Goal: Transaction & Acquisition: Obtain resource

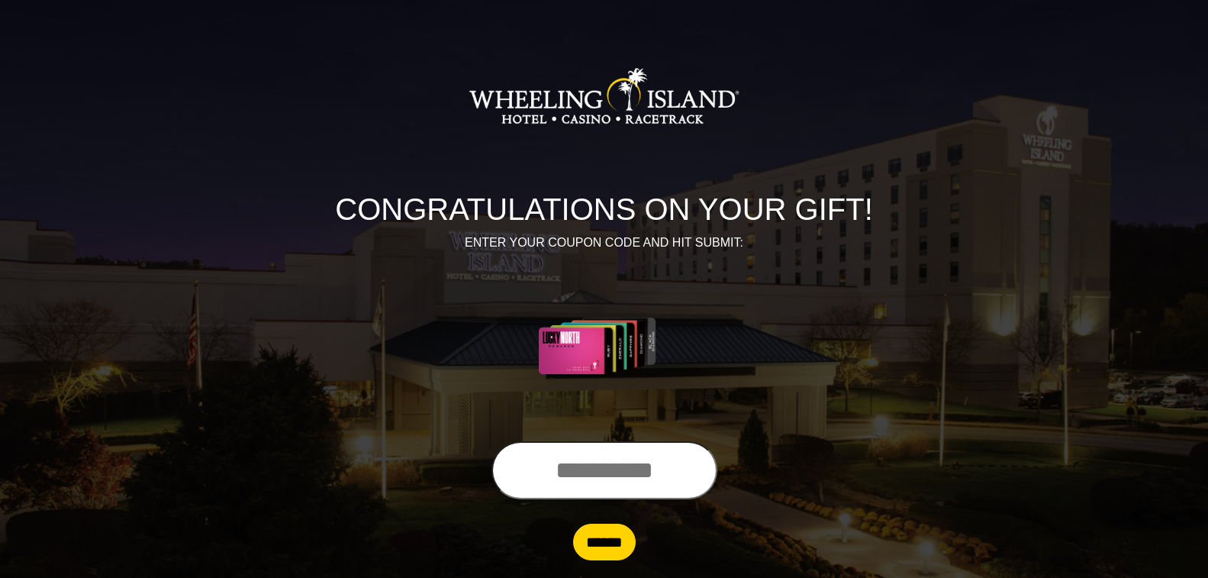
click at [539, 475] on input "text" at bounding box center [604, 470] width 226 height 58
type input "**********"
click at [622, 543] on input "******" at bounding box center [604, 541] width 63 height 37
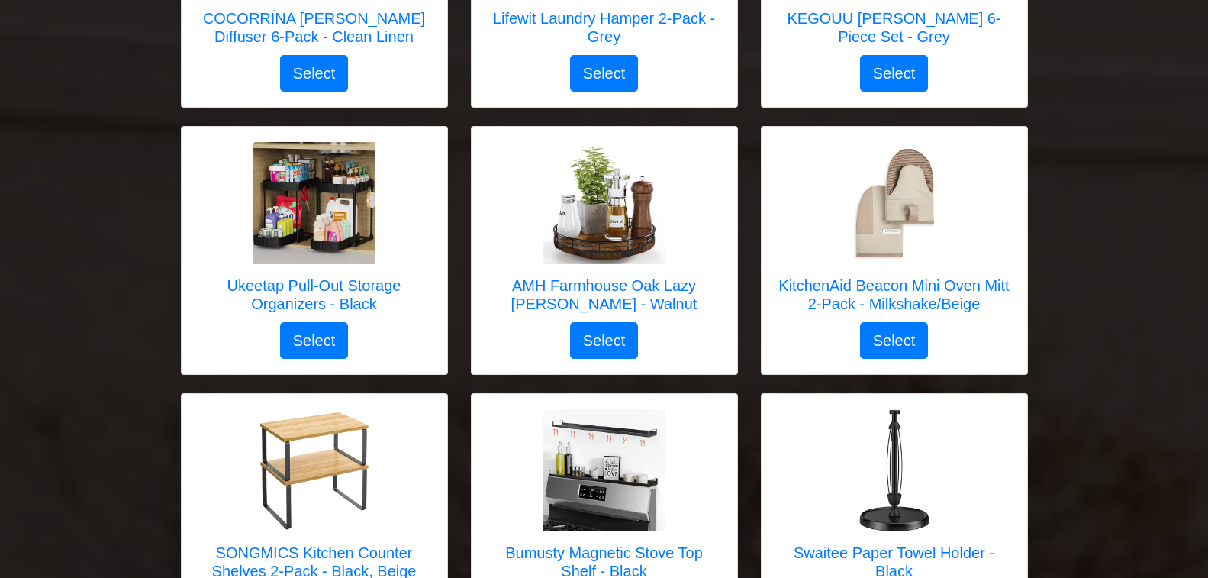
scroll to position [2899, 0]
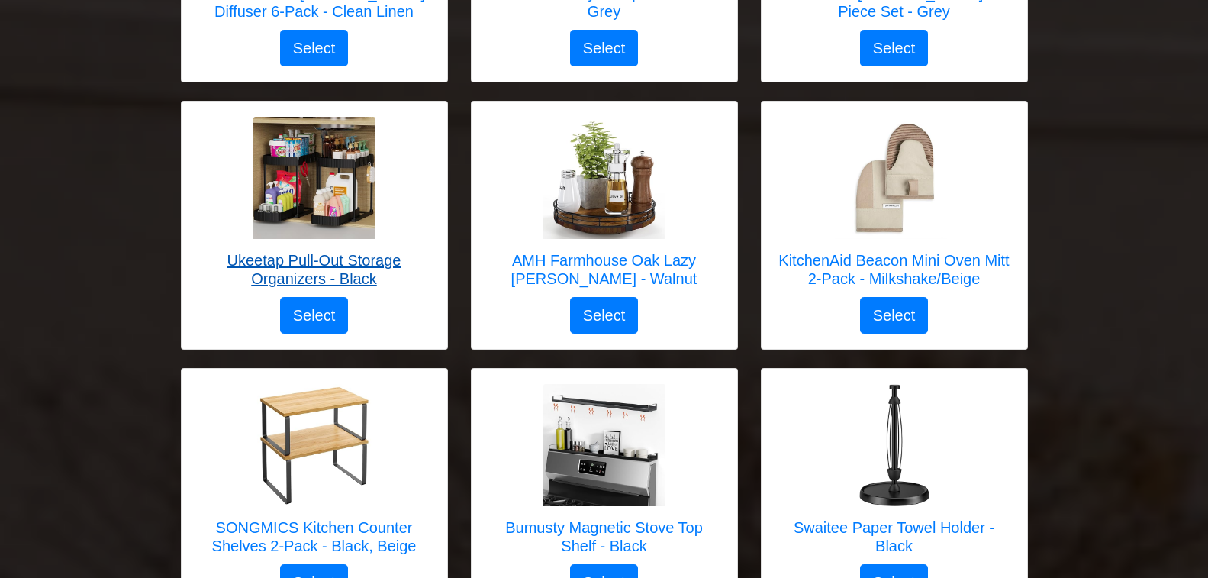
click at [327, 251] on h5 "Ukeetap Pull-Out Storage Organizers - Black" at bounding box center [314, 269] width 235 height 37
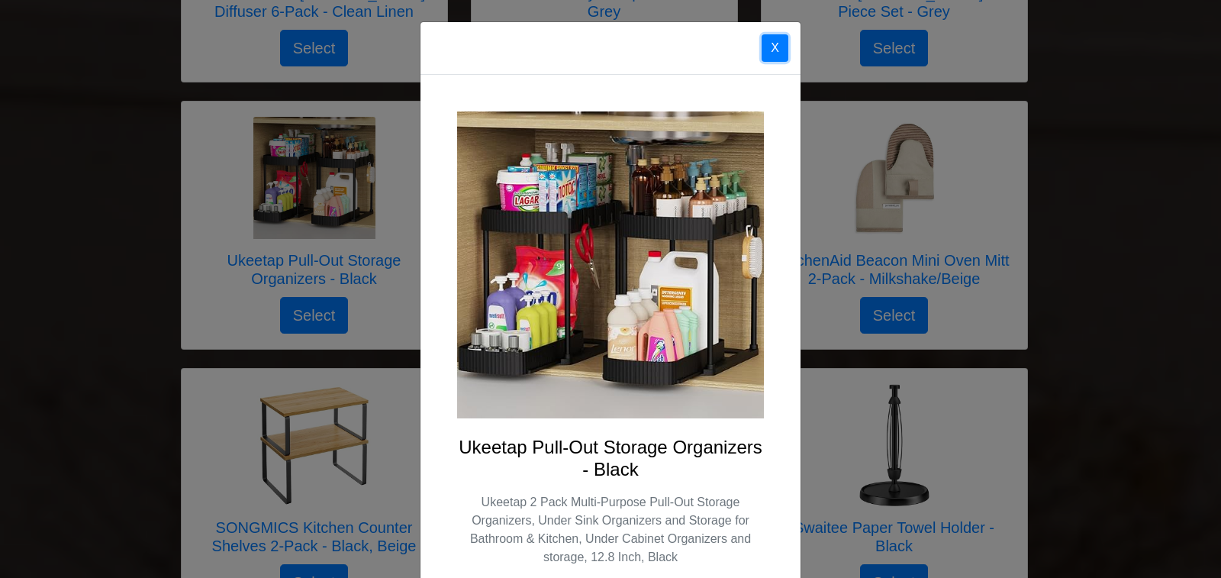
click at [767, 46] on button "X" at bounding box center [774, 47] width 27 height 27
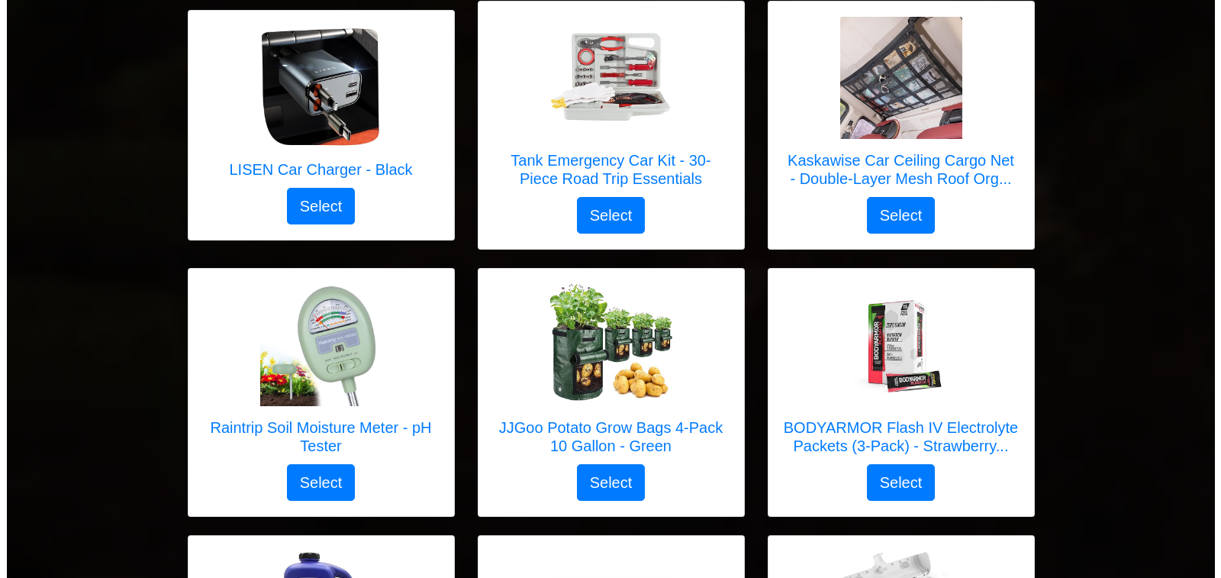
scroll to position [5950, 0]
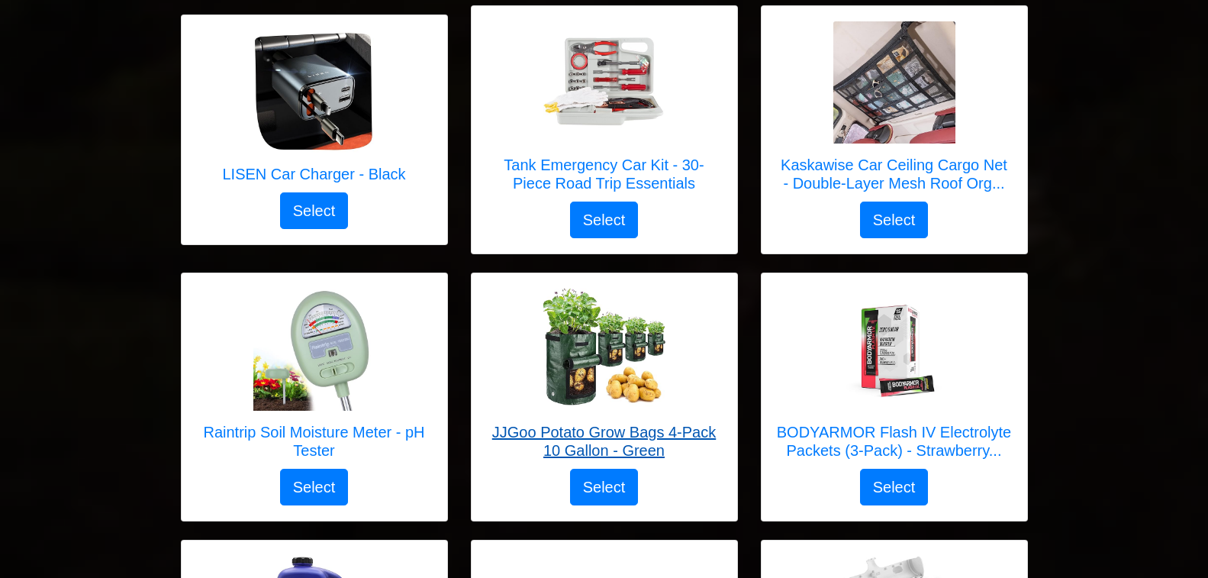
click at [600, 423] on h5 "JJGoo Potato Grow Bags 4-Pack 10 Gallon - Green" at bounding box center [604, 441] width 235 height 37
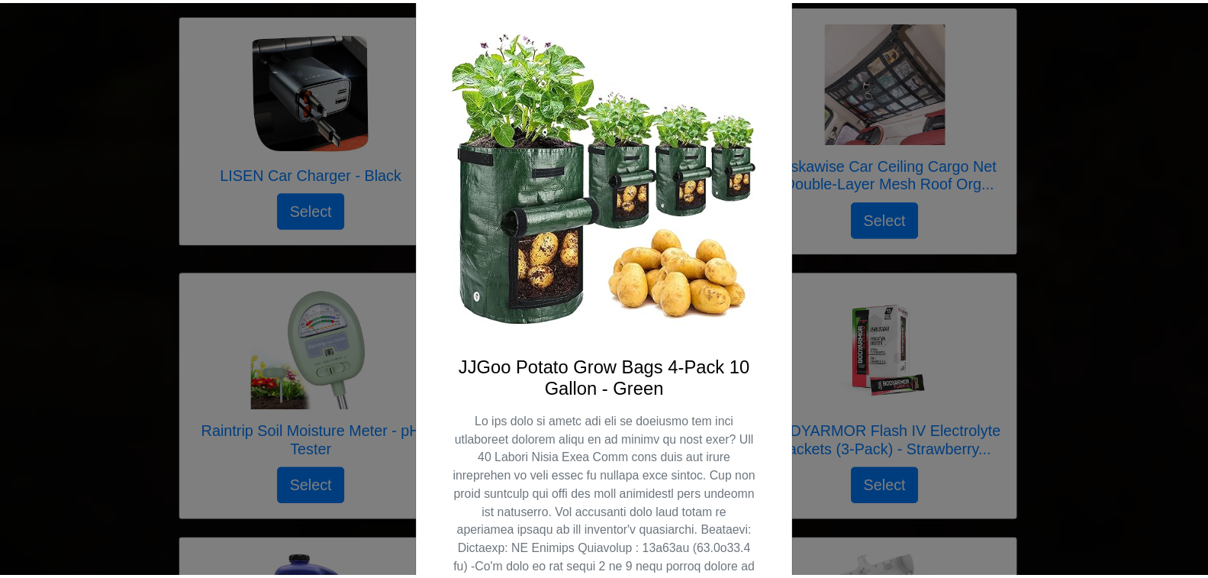
scroll to position [0, 0]
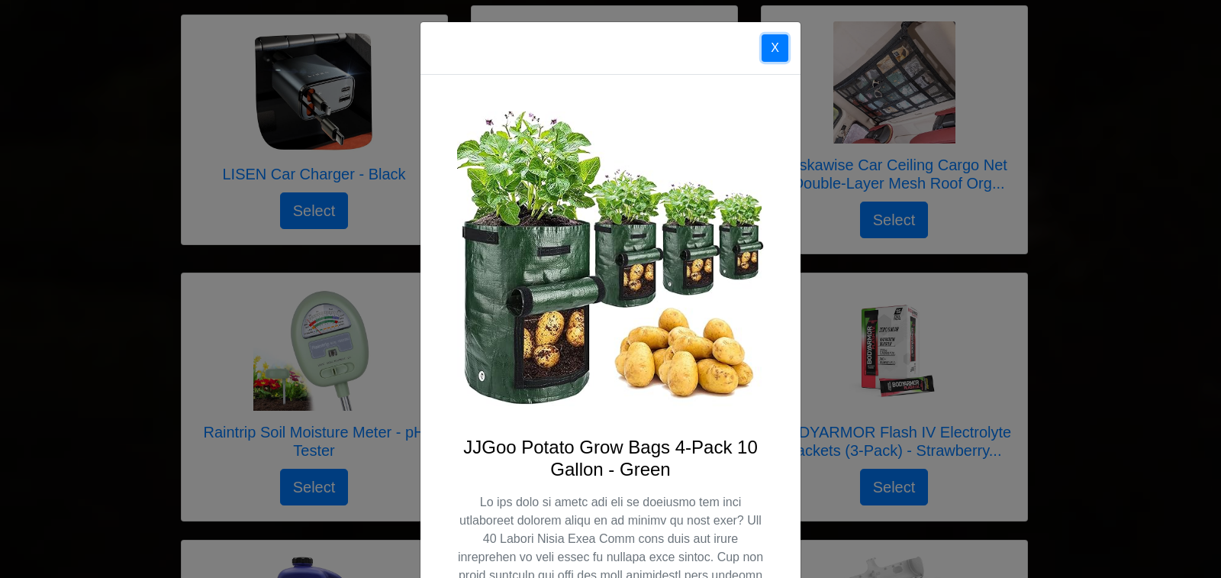
click at [767, 49] on button "X" at bounding box center [774, 47] width 27 height 27
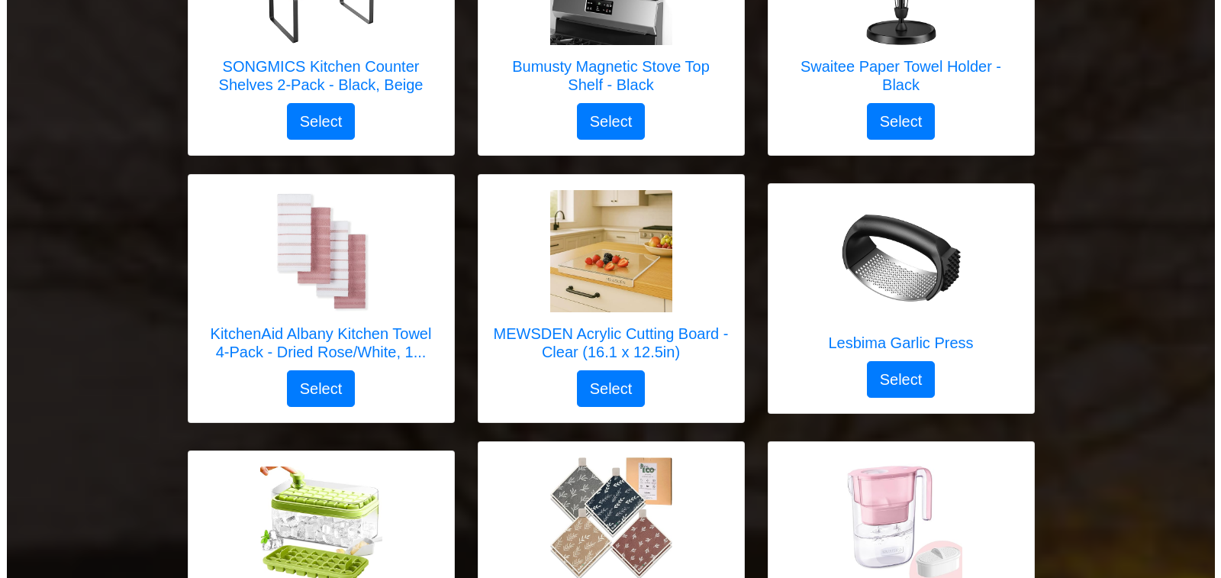
scroll to position [3356, 0]
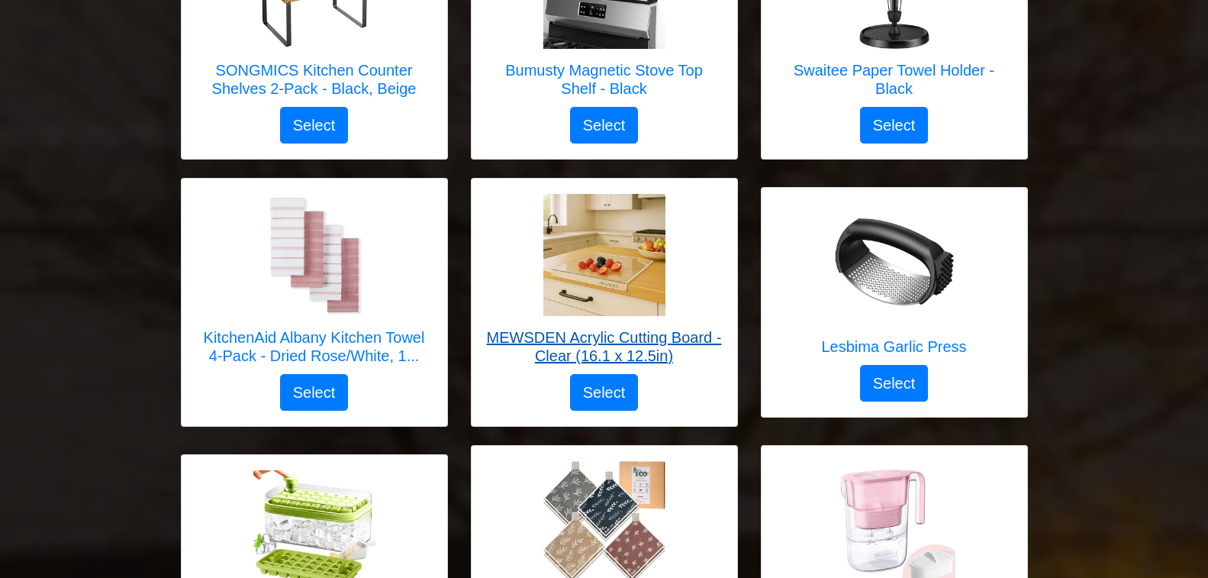
click at [651, 328] on h5 "MEWSDEN Acrylic Cutting Board - Clear (16.1 x 12.5in)" at bounding box center [604, 346] width 235 height 37
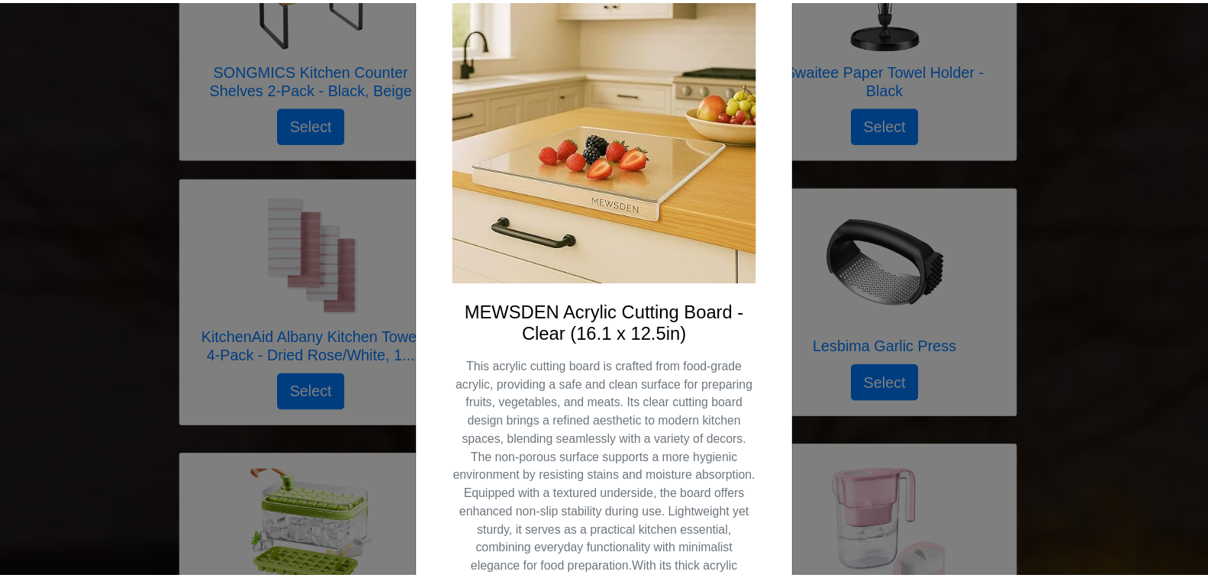
scroll to position [0, 0]
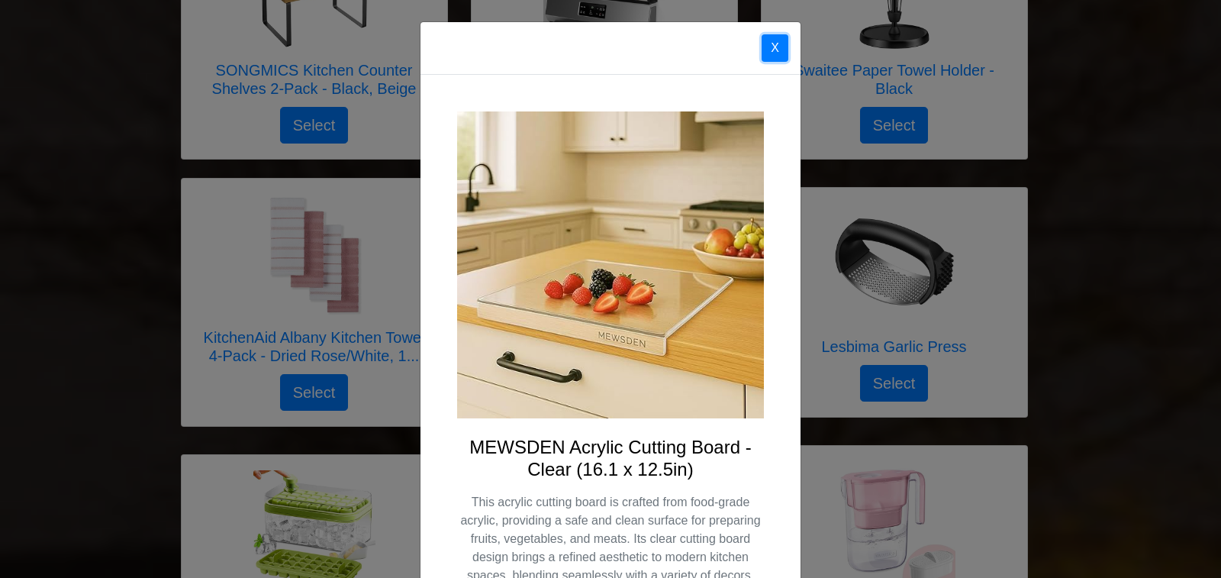
click at [768, 54] on button "X" at bounding box center [774, 47] width 27 height 27
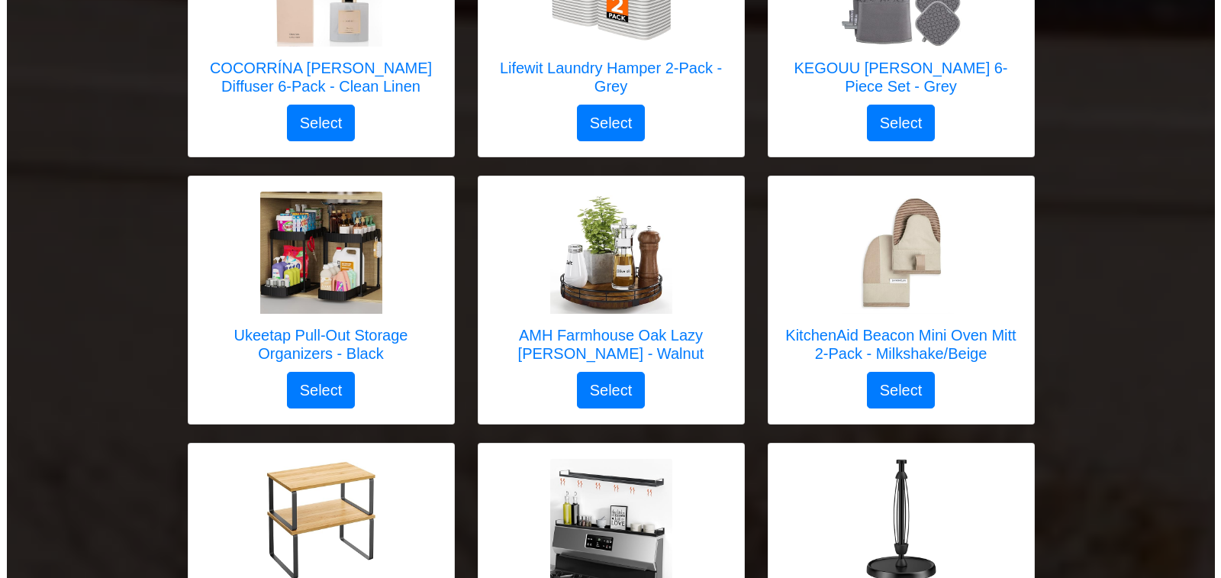
scroll to position [2822, 0]
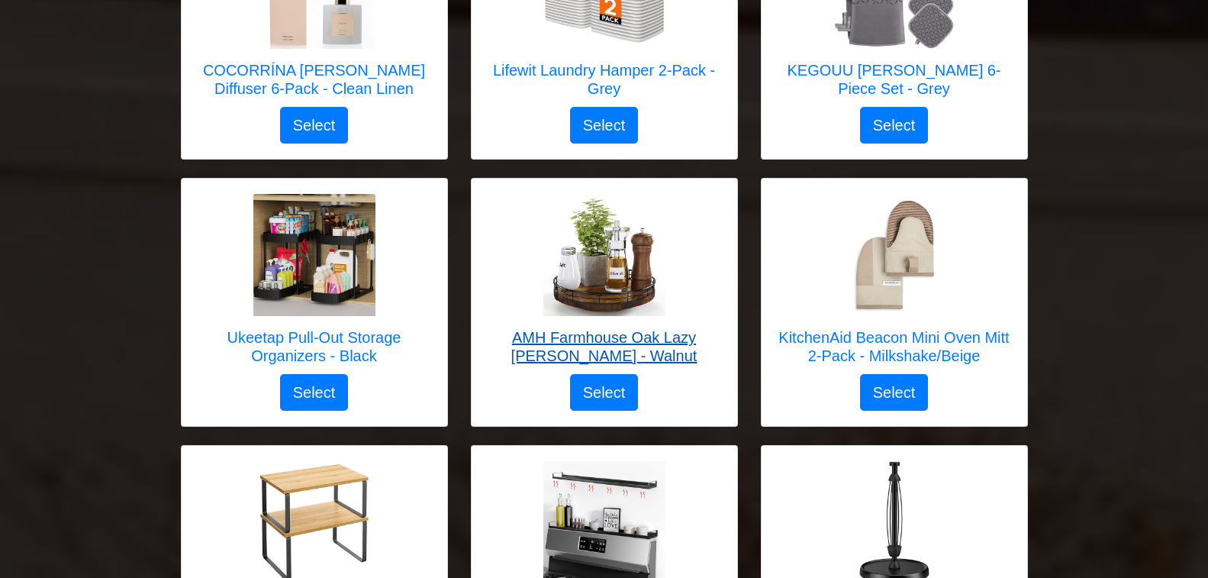
click at [609, 328] on h5 "AMH Farmhouse Oak Lazy Susan - Walnut" at bounding box center [604, 346] width 235 height 37
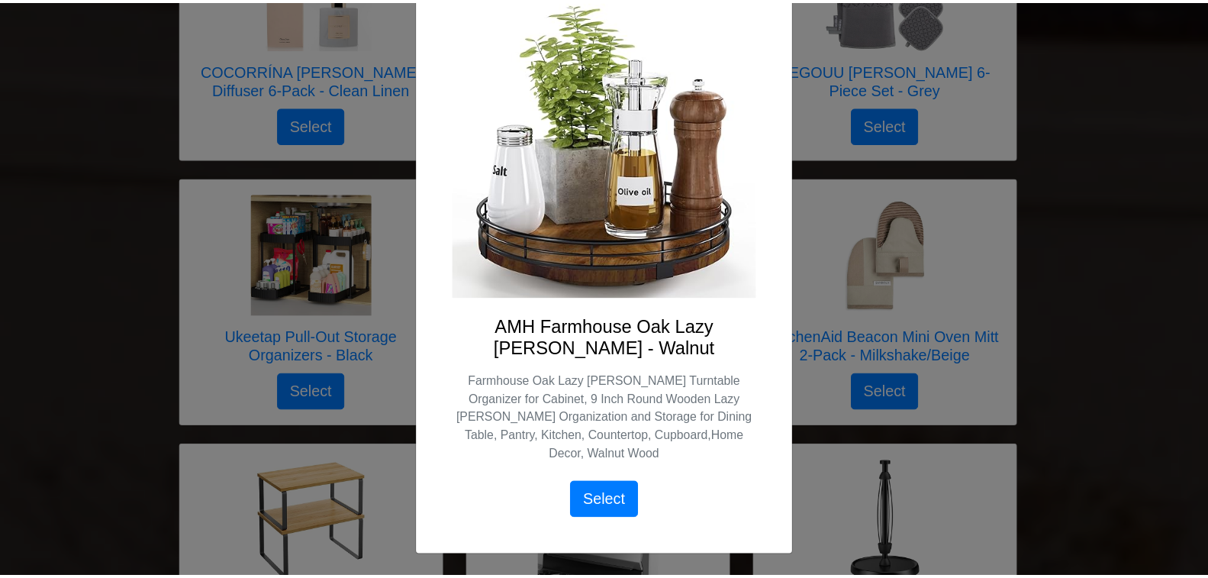
scroll to position [0, 0]
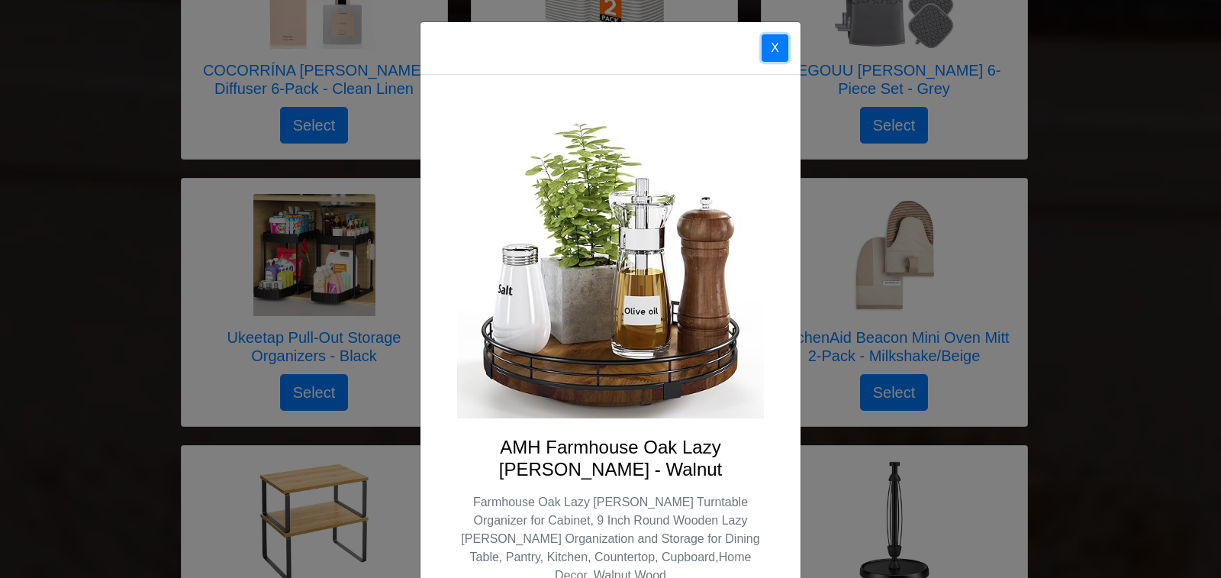
click at [765, 52] on button "X" at bounding box center [774, 47] width 27 height 27
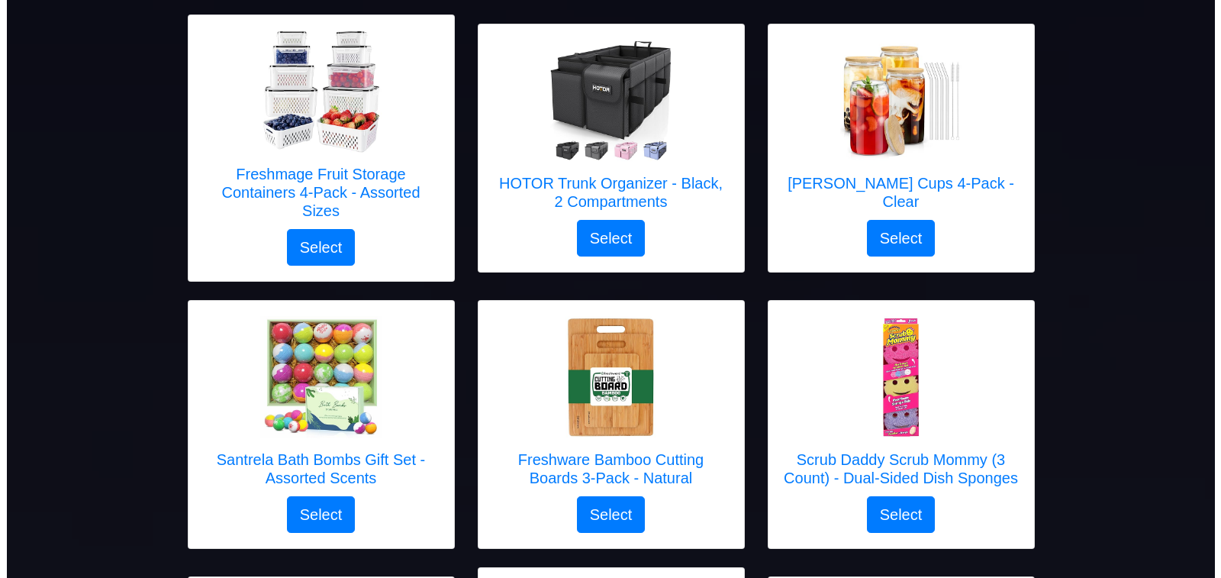
scroll to position [762, 0]
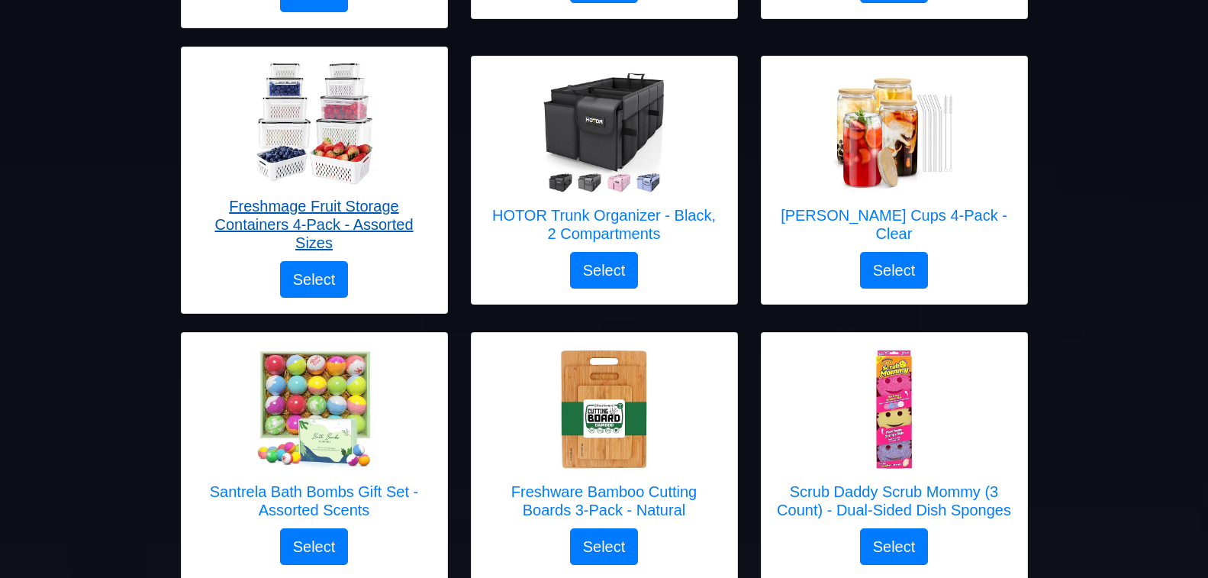
click at [325, 206] on h5 "Freshmage Fruit Storage Containers 4-Pack - Assorted Sizes" at bounding box center [314, 224] width 235 height 55
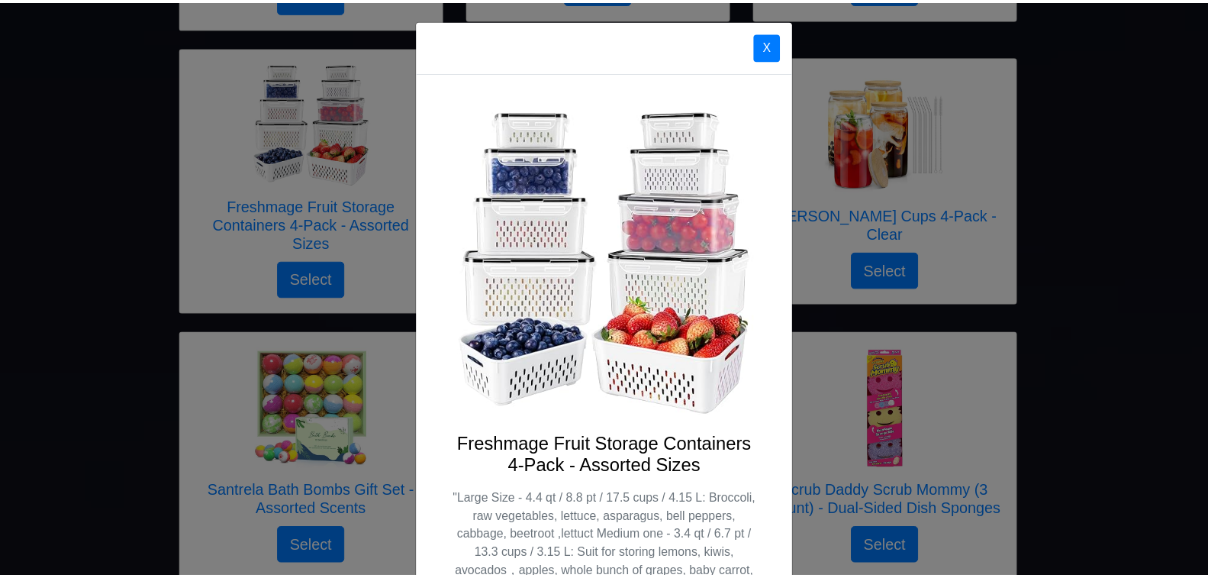
scroll to position [0, 0]
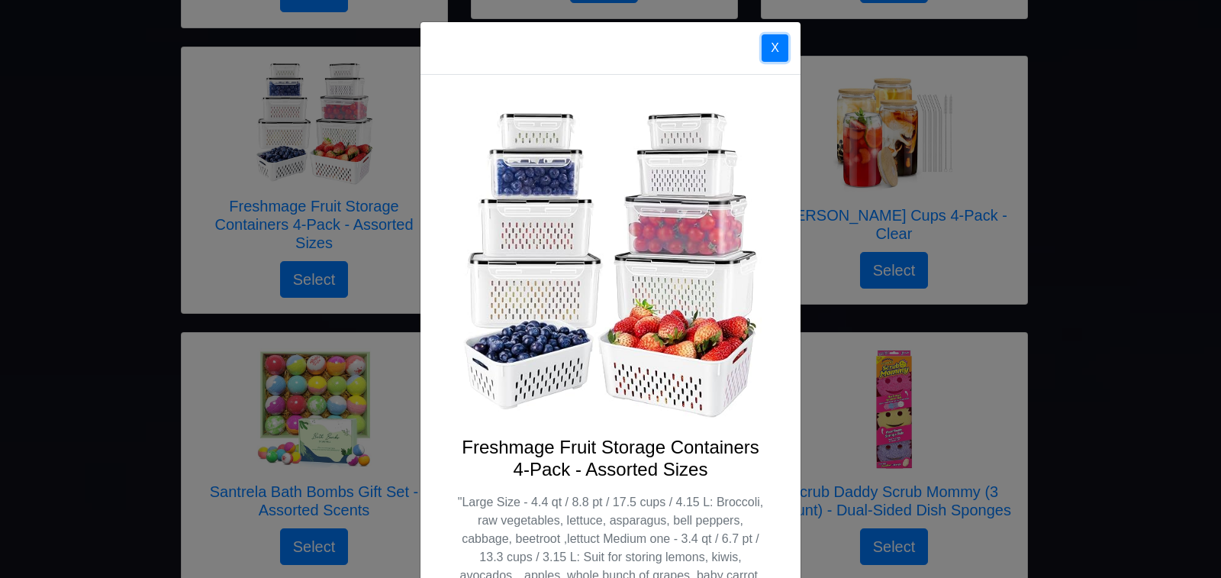
click at [773, 50] on button "X" at bounding box center [774, 47] width 27 height 27
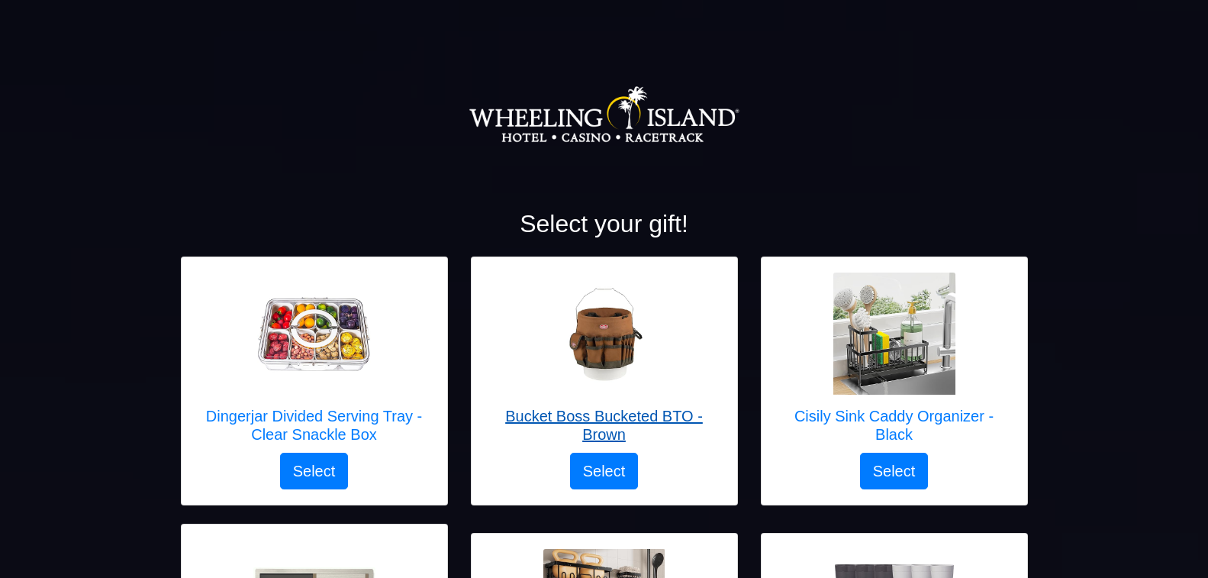
click at [605, 418] on h5 "Bucket Boss Bucketed BTO - Brown" at bounding box center [604, 425] width 235 height 37
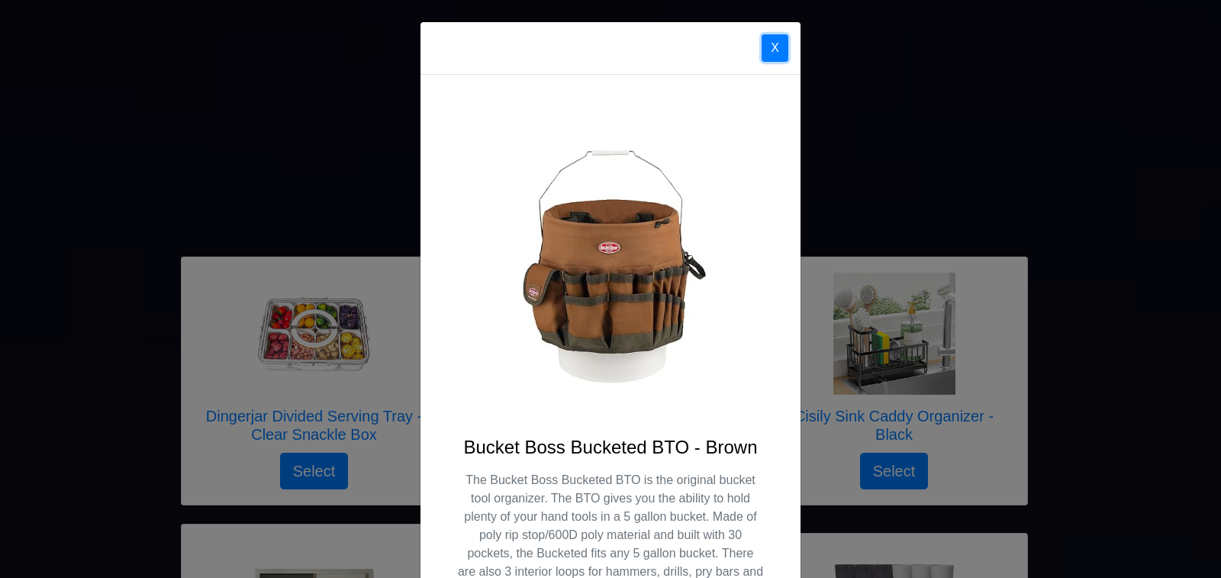
click at [764, 48] on button "X" at bounding box center [774, 47] width 27 height 27
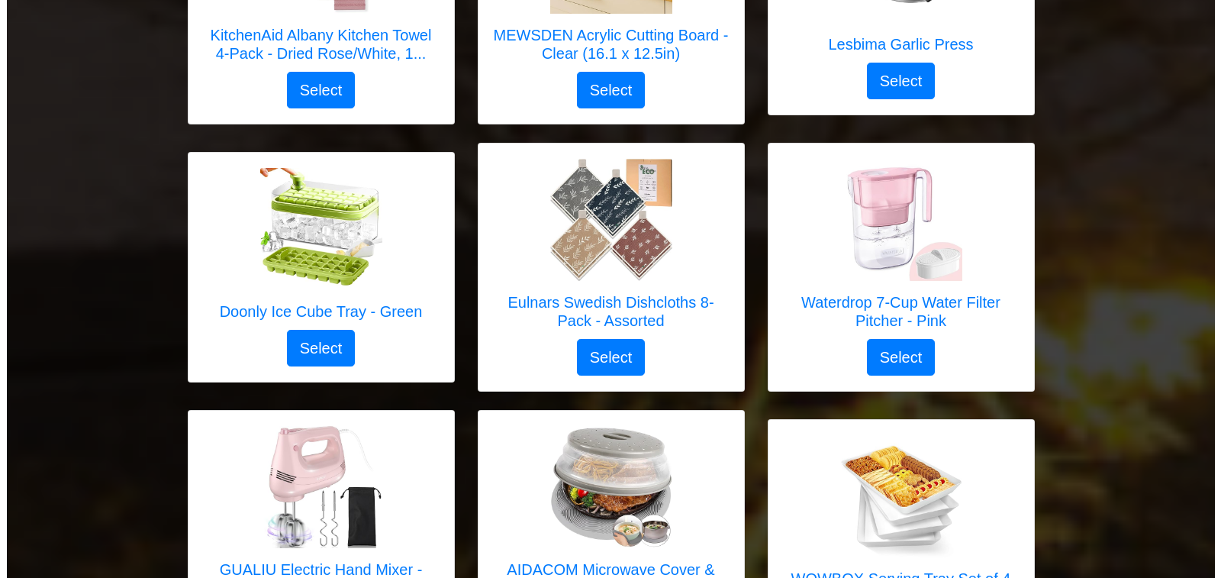
scroll to position [3662, 0]
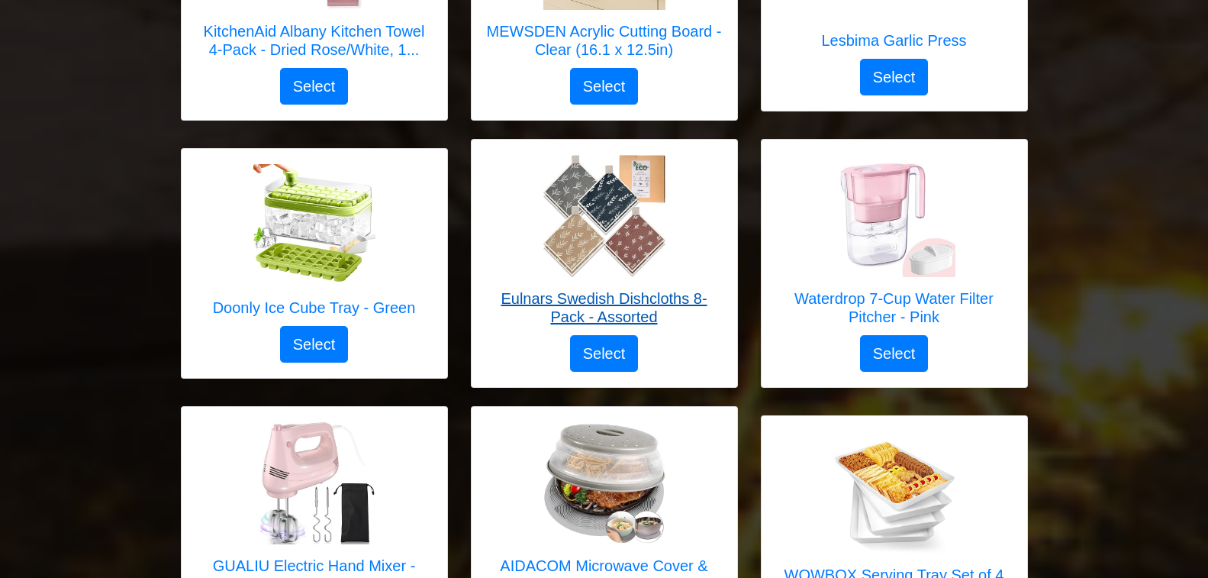
click at [635, 289] on h5 "Eulnars Swedish Dishcloths 8-Pack - Assorted" at bounding box center [604, 307] width 235 height 37
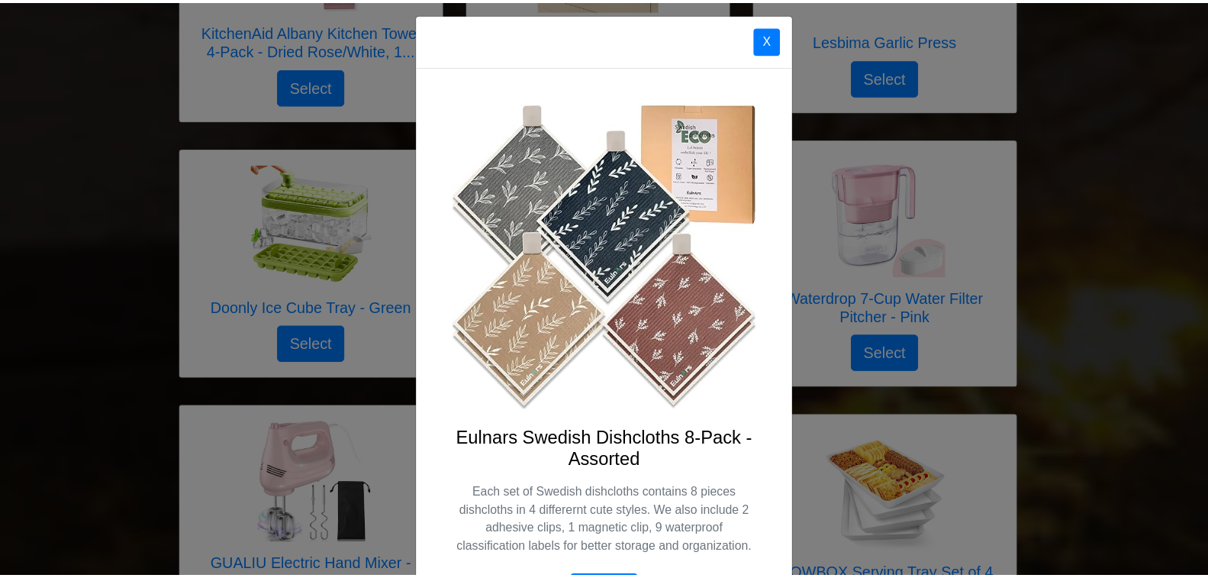
scroll to position [0, 0]
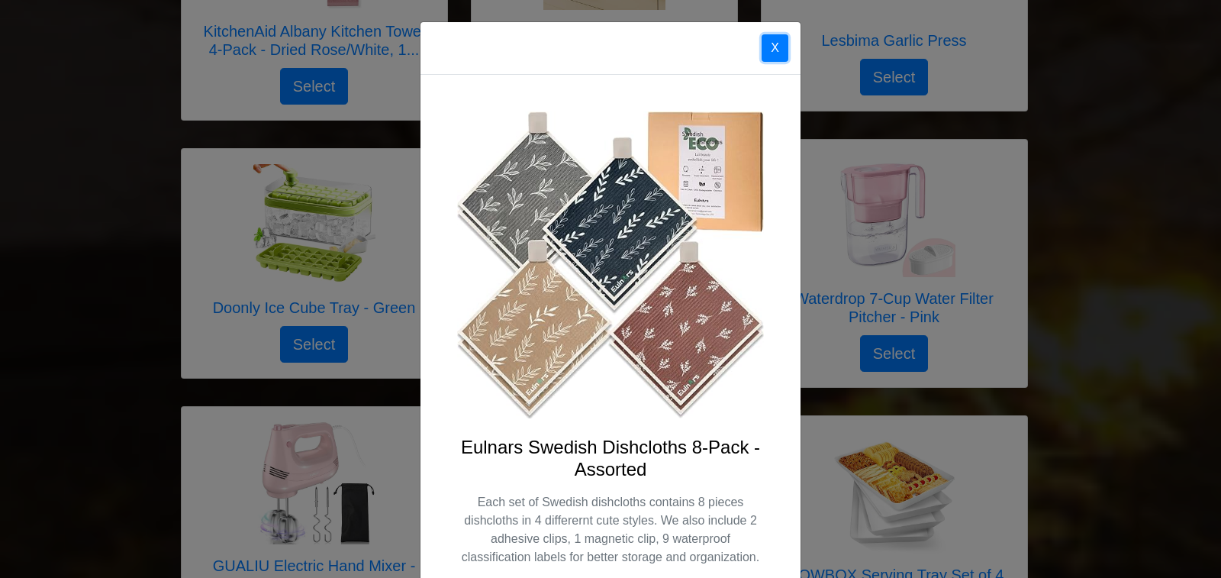
click at [769, 47] on button "X" at bounding box center [774, 47] width 27 height 27
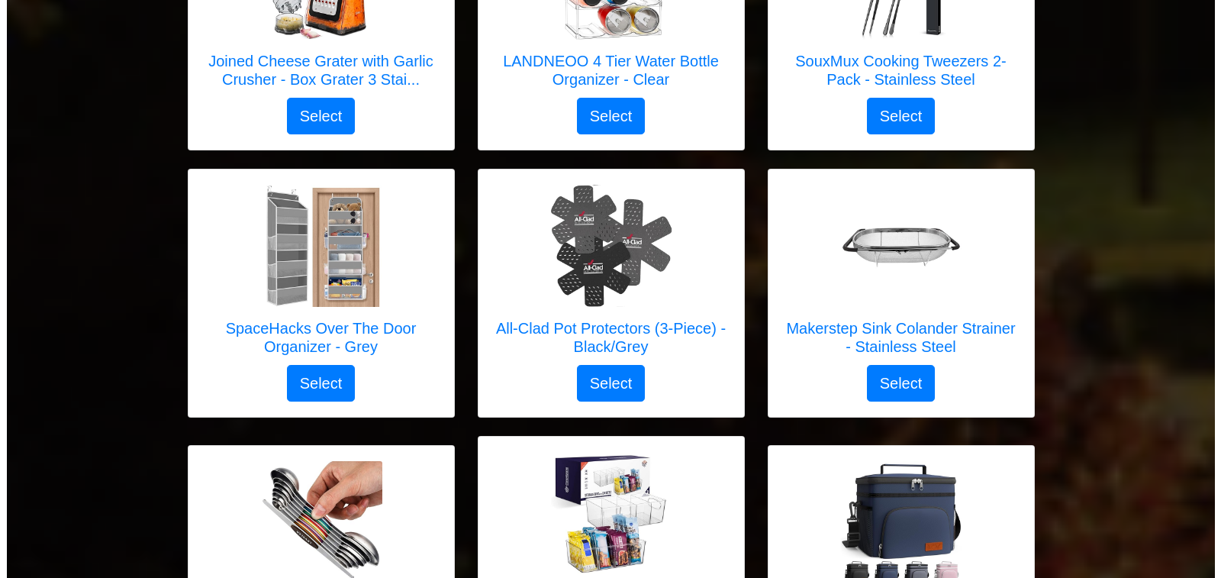
scroll to position [4424, 0]
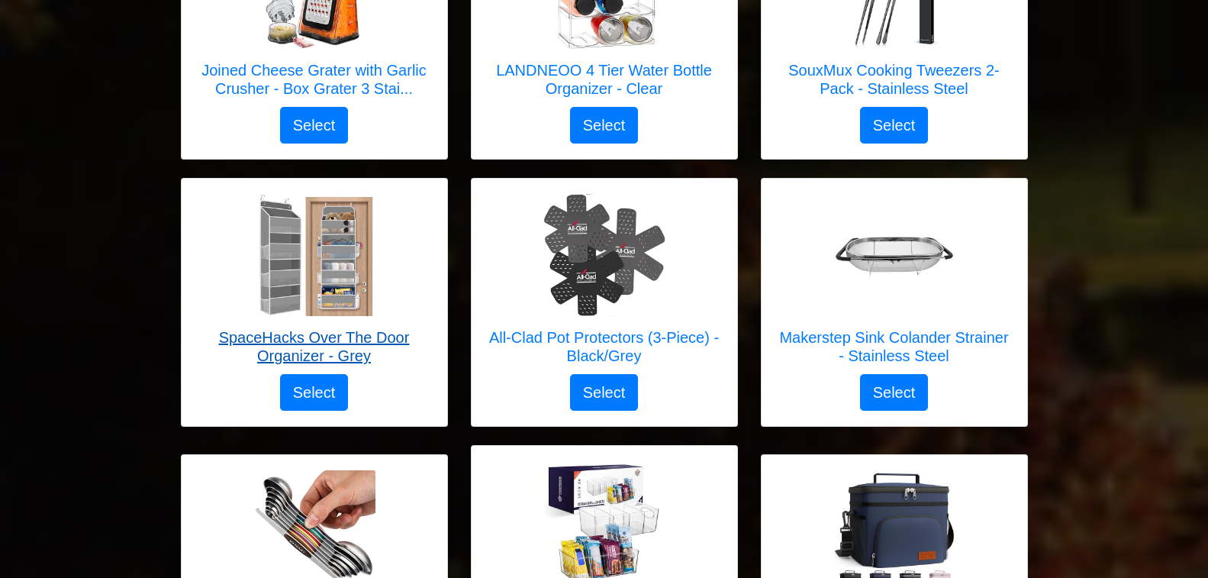
click at [350, 328] on h5 "SpaceHacks Over The Door Organizer - Grey" at bounding box center [314, 346] width 235 height 37
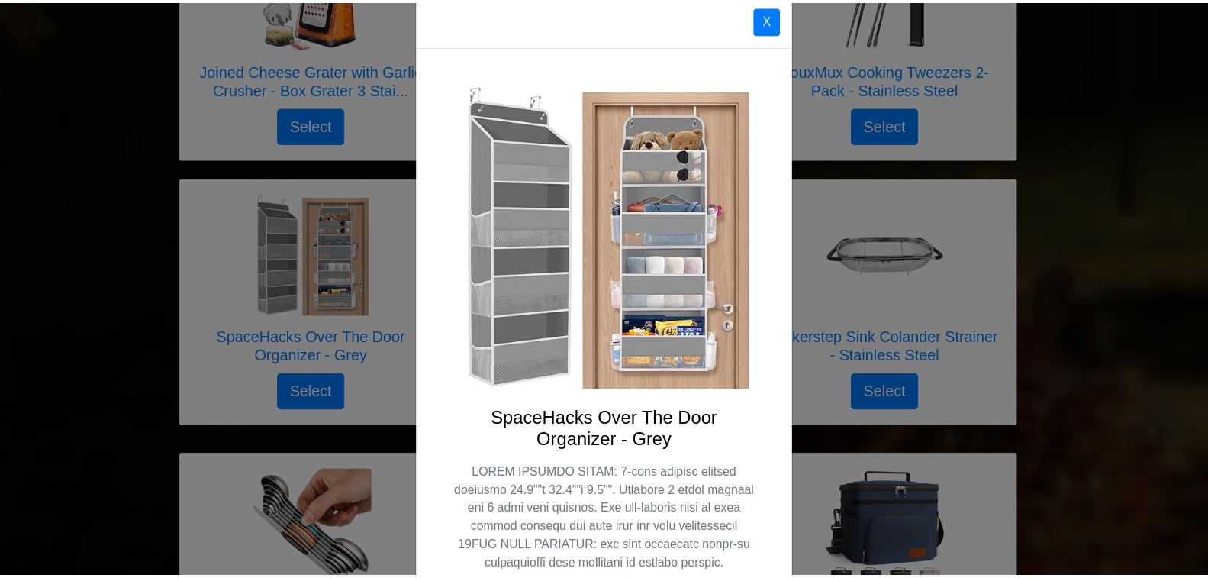
scroll to position [0, 0]
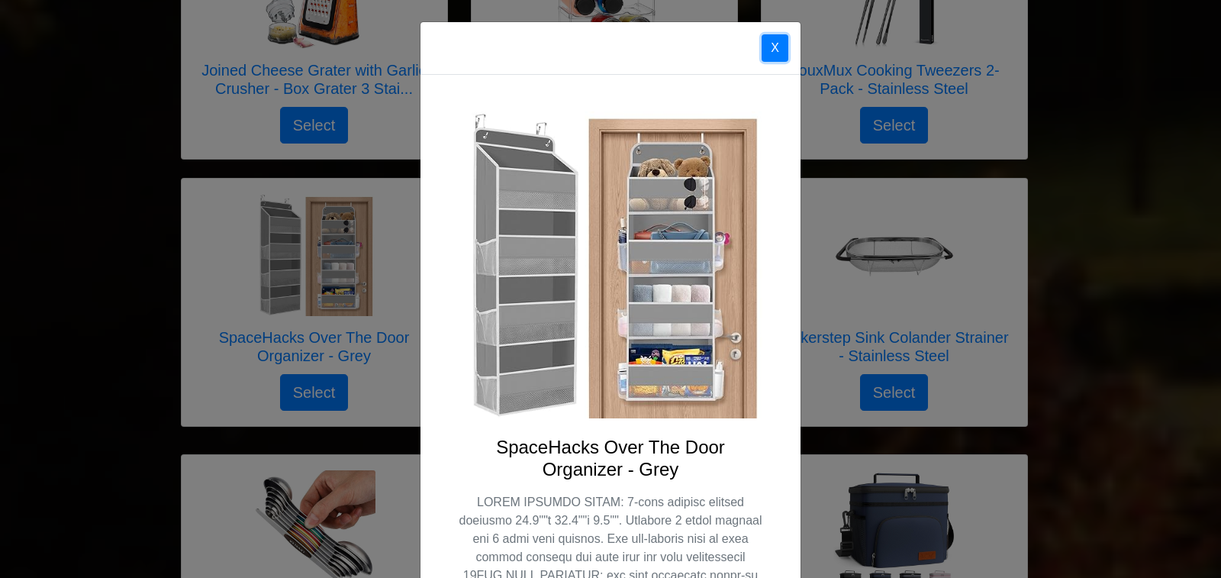
click at [770, 53] on button "X" at bounding box center [774, 47] width 27 height 27
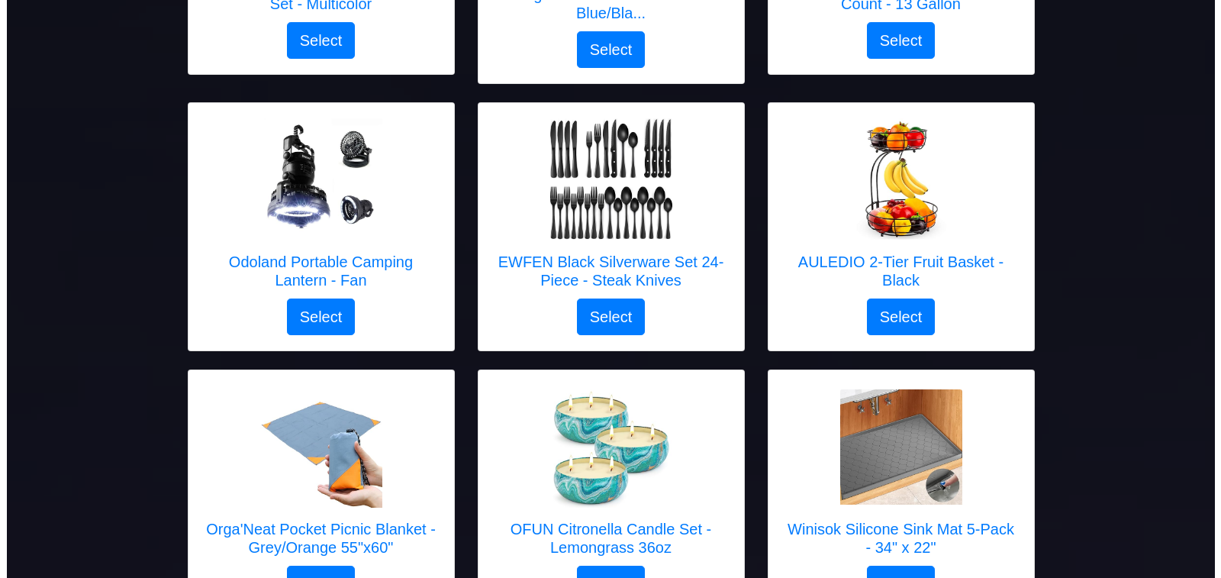
scroll to position [1525, 0]
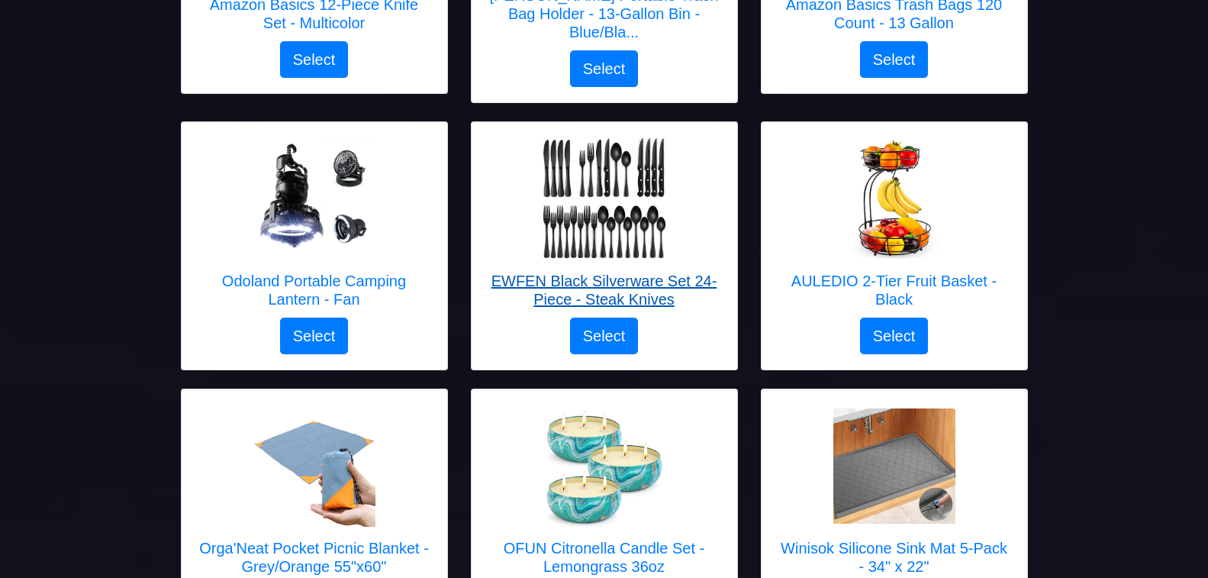
click at [635, 272] on h5 "EWFEN Black Silverware Set 24-Piece - Steak Knives" at bounding box center [604, 290] width 235 height 37
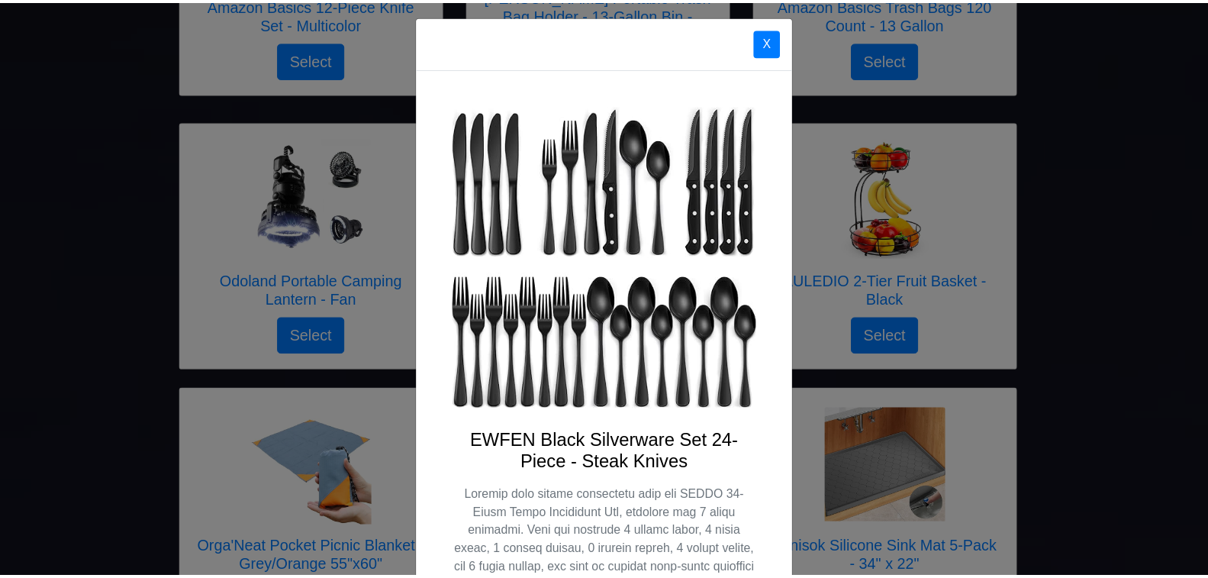
scroll to position [0, 0]
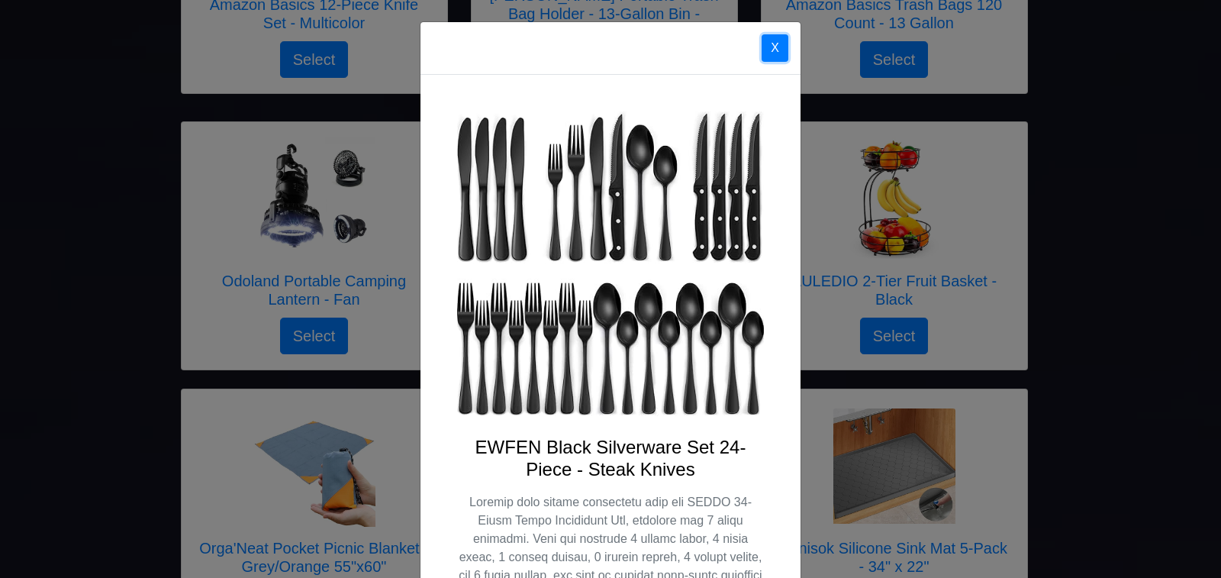
click at [767, 53] on button "X" at bounding box center [774, 47] width 27 height 27
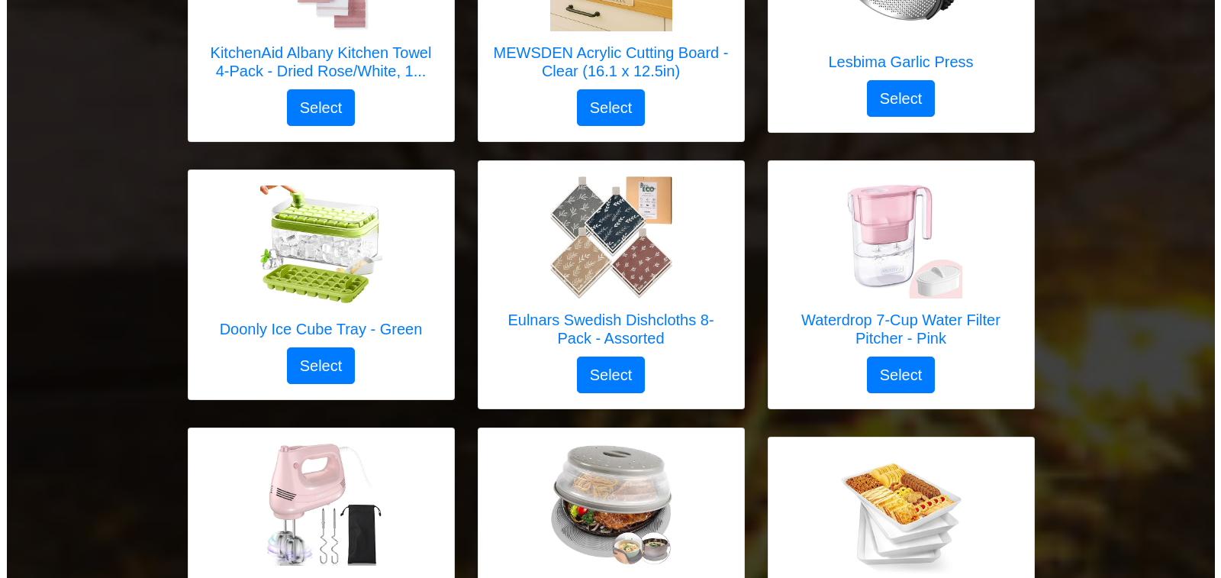
scroll to position [3585, 0]
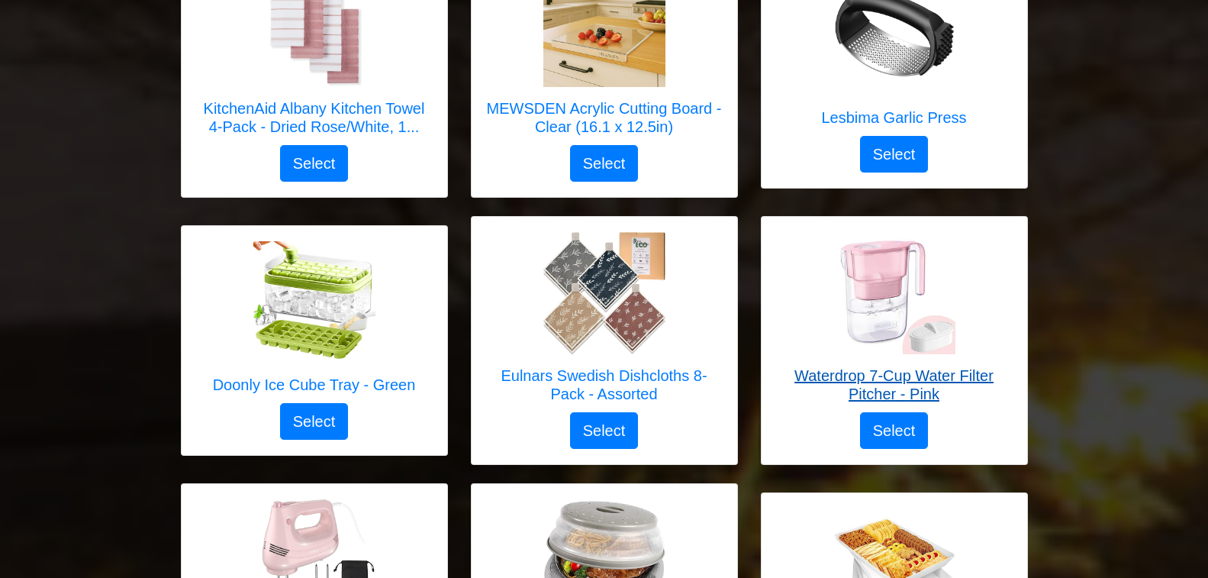
click at [919, 366] on h5 "Waterdrop 7-Cup Water Filter Pitcher - Pink" at bounding box center [894, 384] width 235 height 37
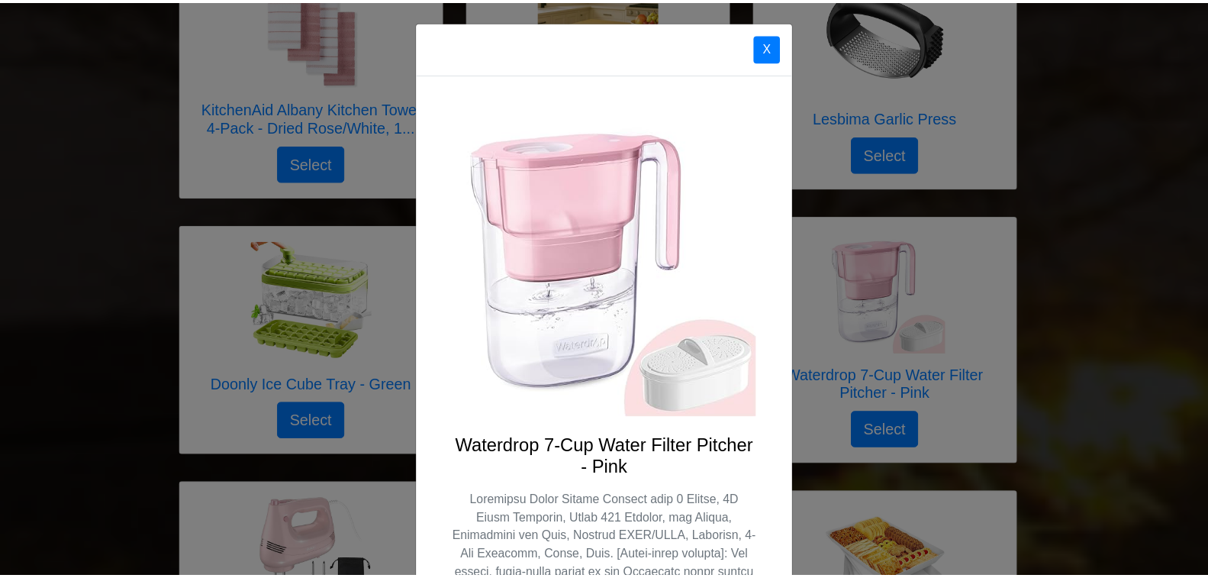
scroll to position [0, 0]
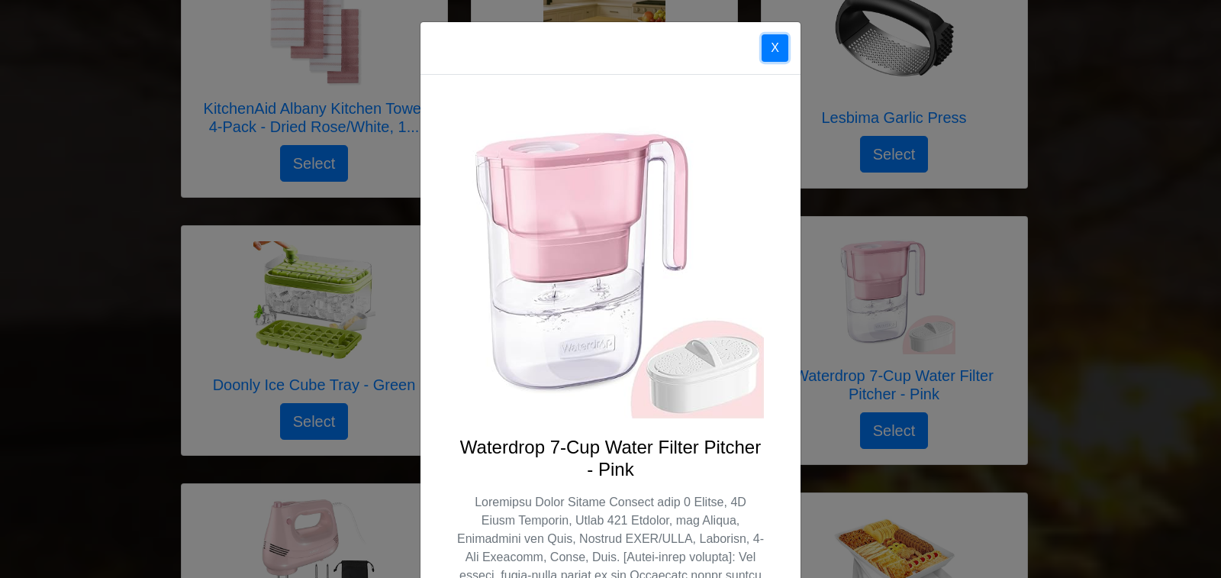
click at [764, 47] on button "X" at bounding box center [774, 47] width 27 height 27
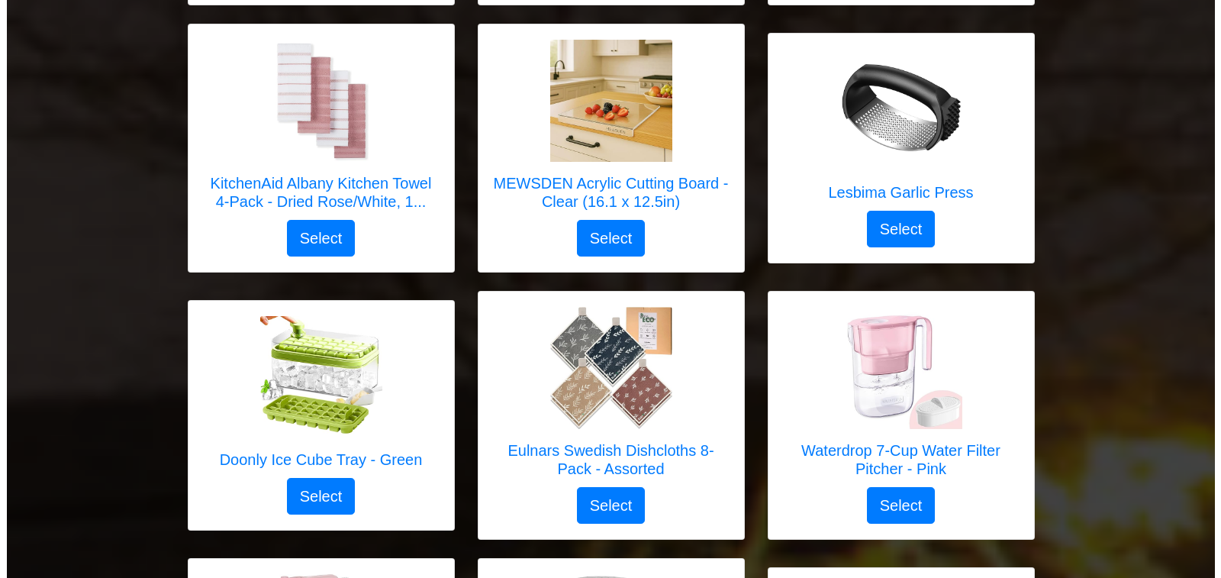
scroll to position [3509, 0]
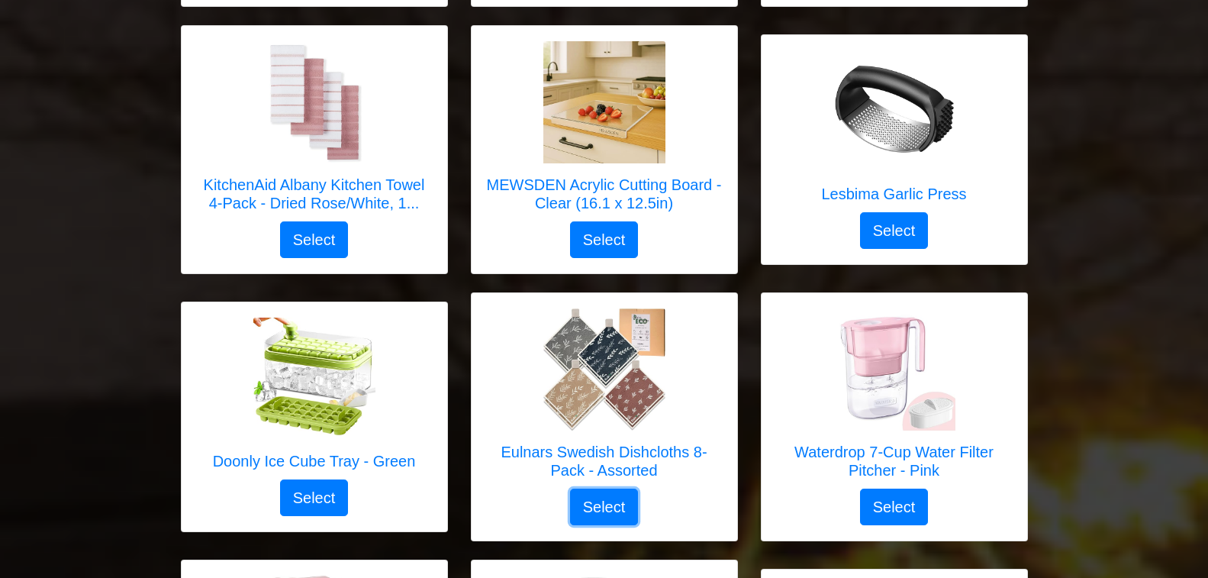
click at [587, 488] on button "Select" at bounding box center [604, 506] width 69 height 37
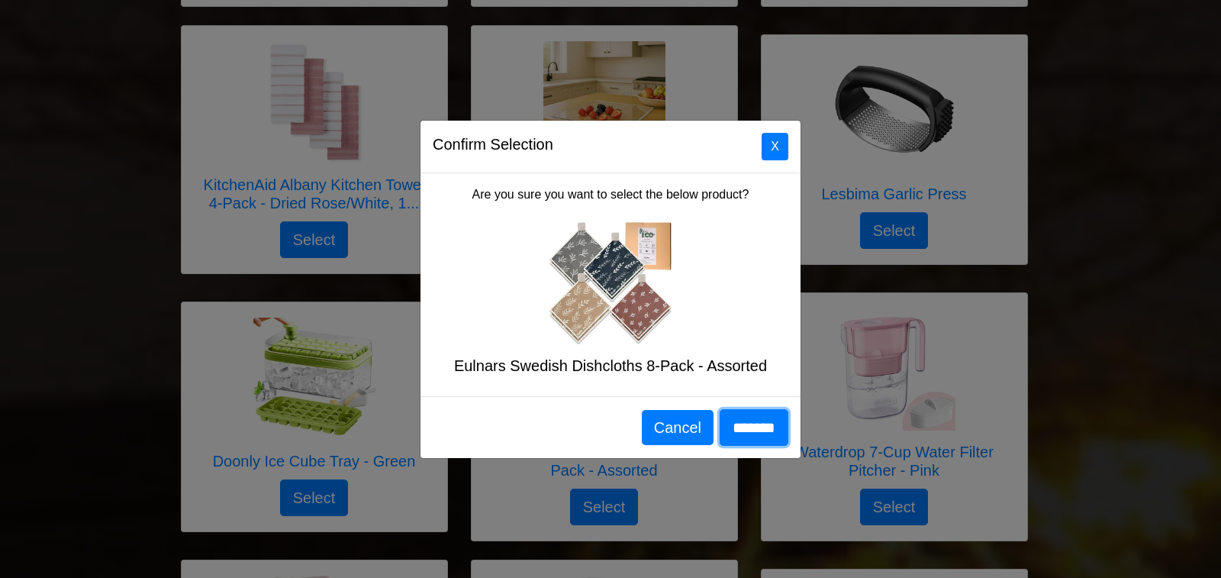
click at [747, 433] on input "*******" at bounding box center [753, 427] width 69 height 37
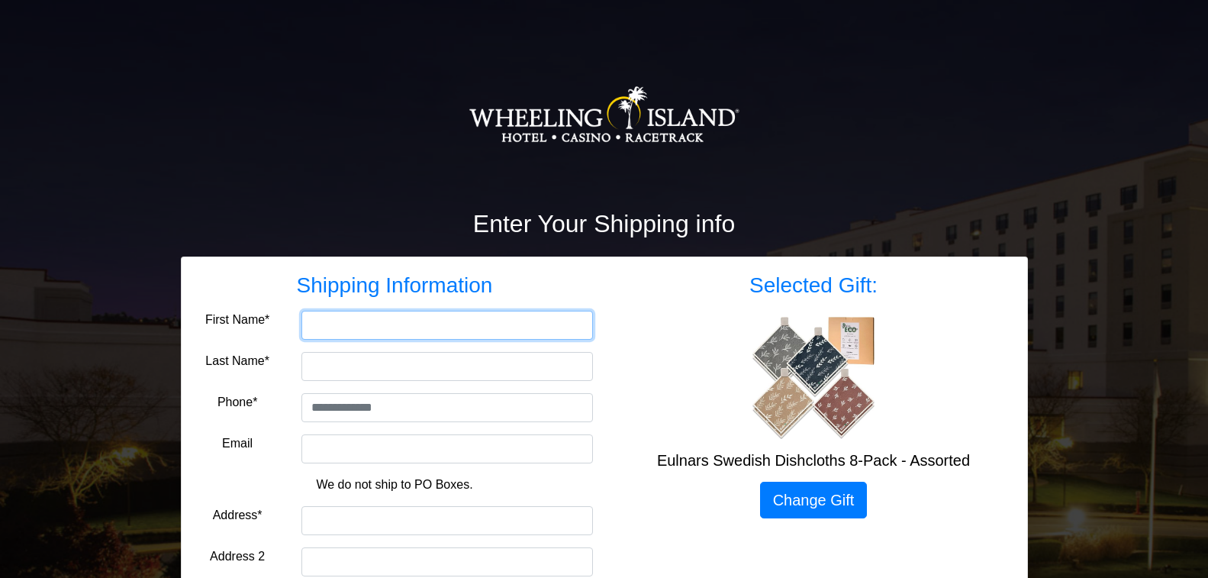
click at [336, 325] on input "First Name*" at bounding box center [446, 325] width 291 height 29
type input "******"
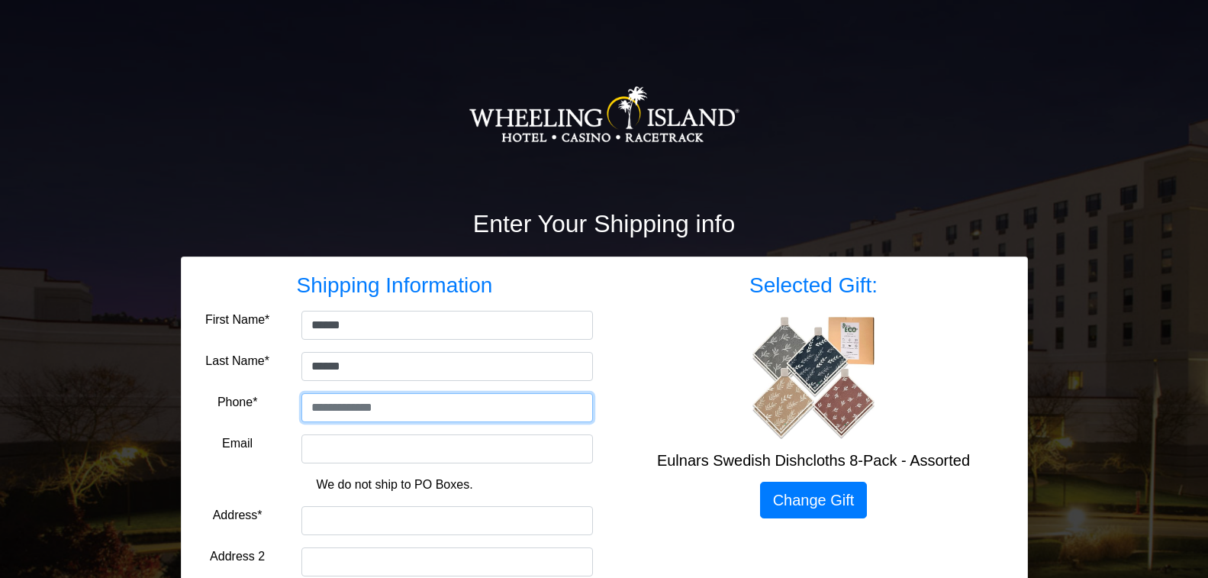
type input "**********"
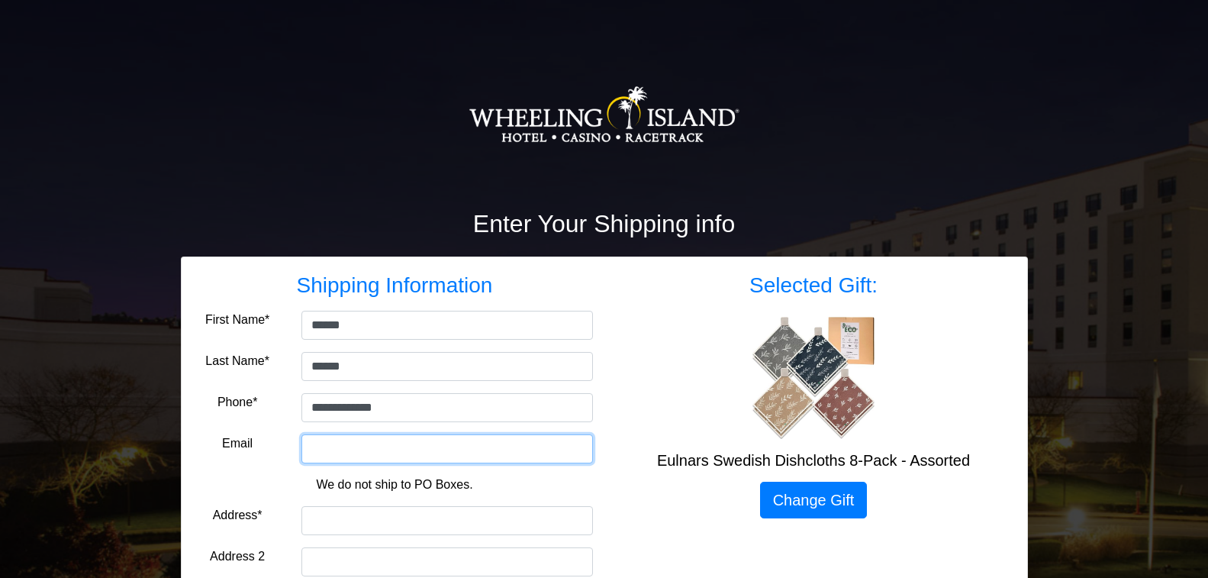
type input "**********"
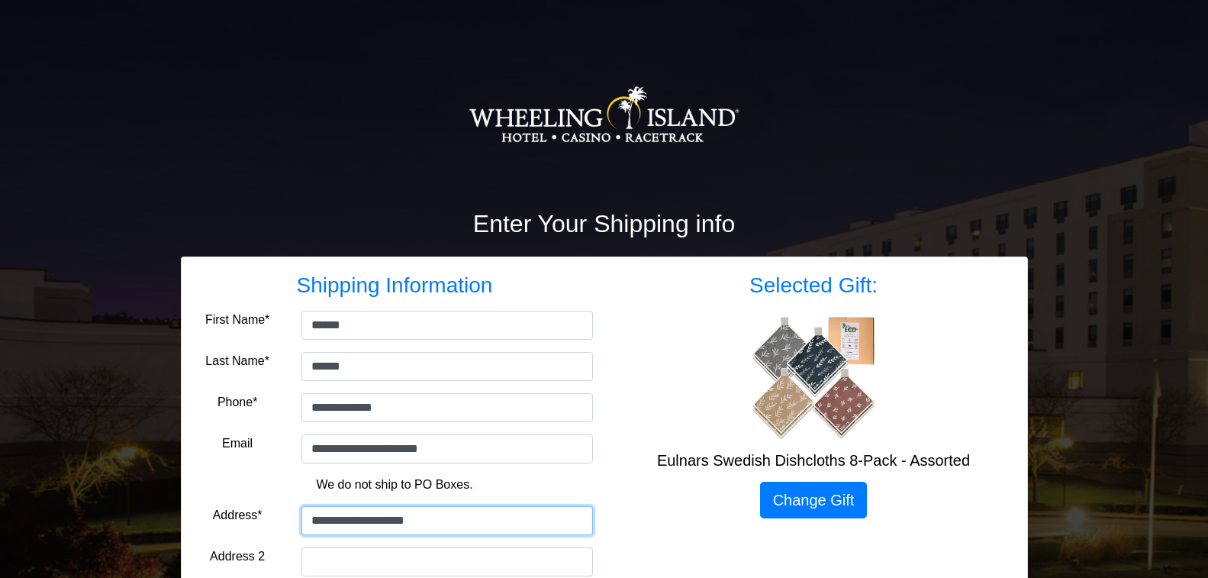
type input "**********"
select select "**"
type input "*****"
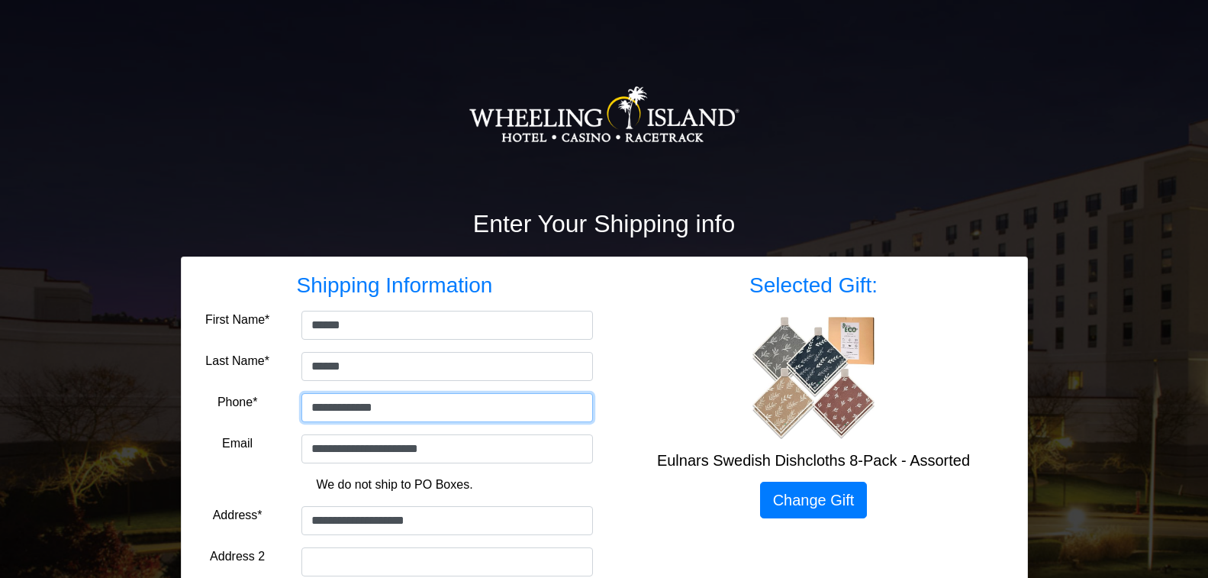
click at [398, 408] on input "**********" at bounding box center [446, 407] width 291 height 29
type input "**********"
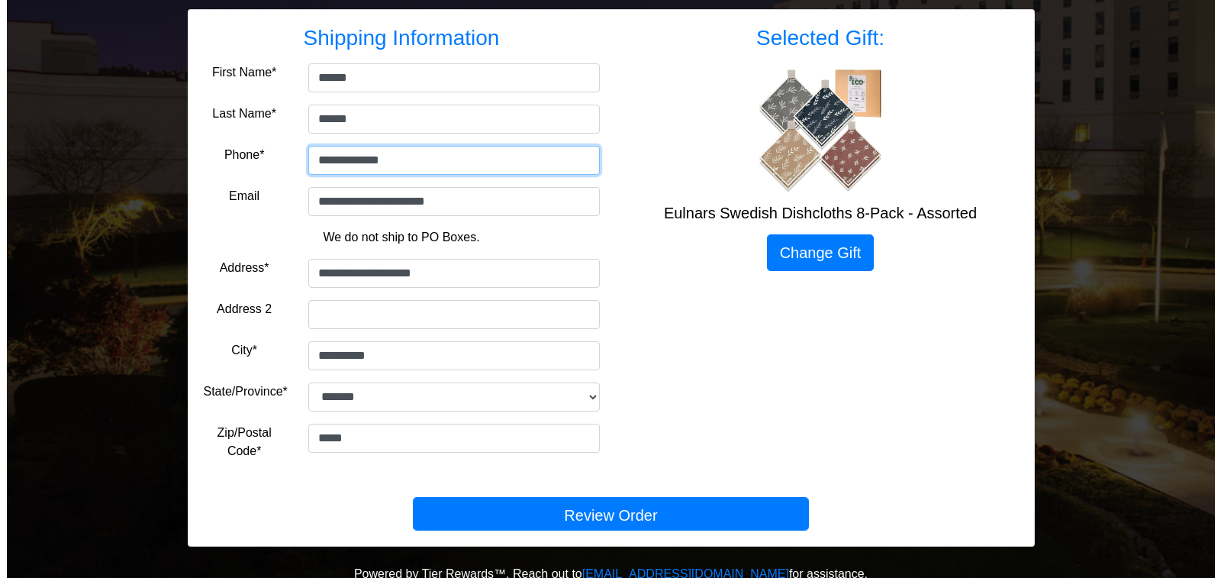
scroll to position [253, 0]
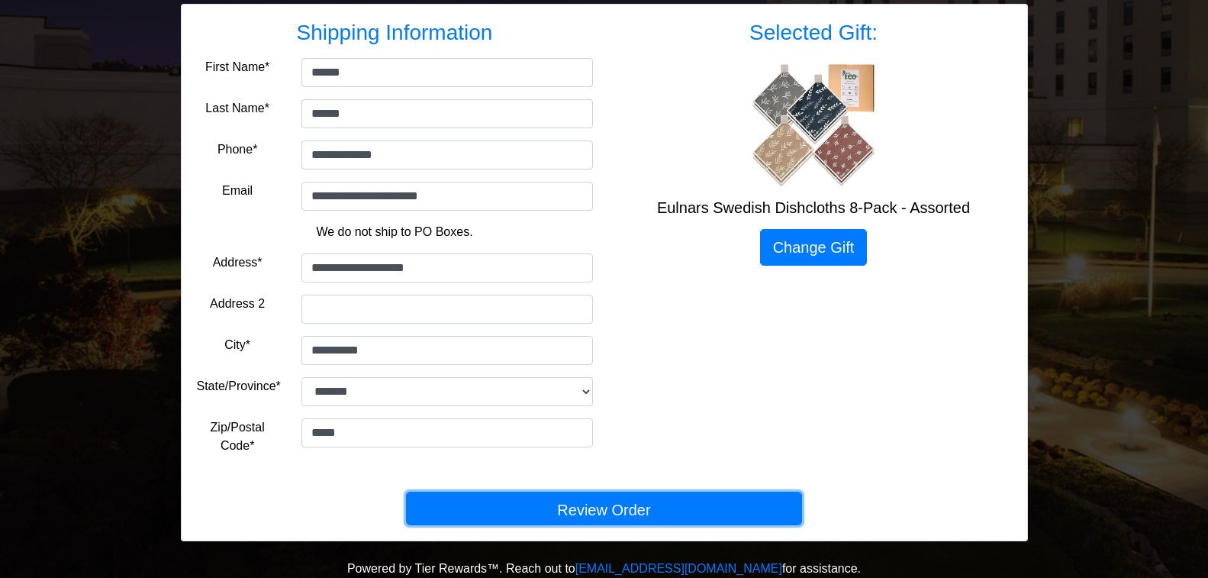
click at [590, 520] on button "Review Order" at bounding box center [604, 508] width 396 height 34
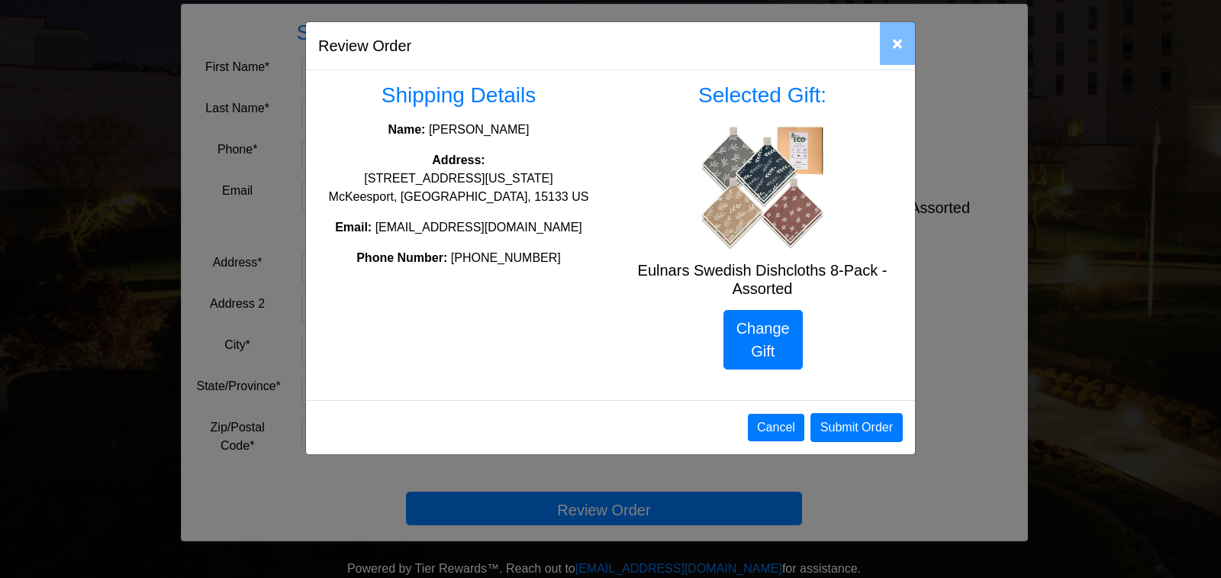
click at [771, 272] on h5 "Eulnars Swedish Dishcloths 8-Pack - Assorted" at bounding box center [762, 279] width 281 height 37
click at [874, 432] on button "Submit Order" at bounding box center [856, 427] width 92 height 29
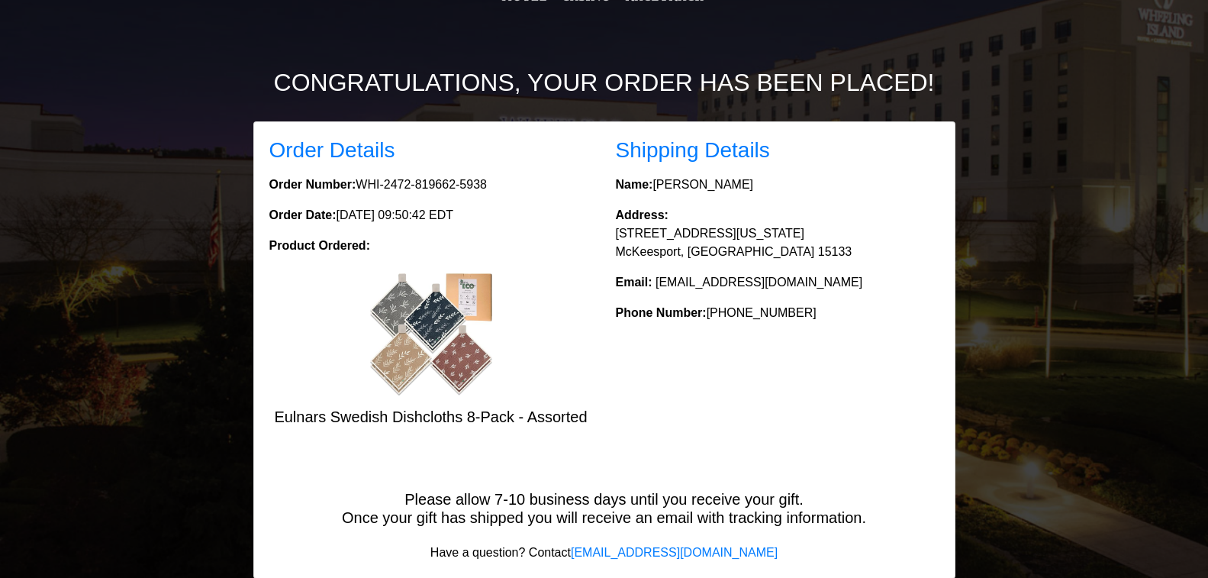
scroll to position [179, 0]
